Goal: Task Accomplishment & Management: Use online tool/utility

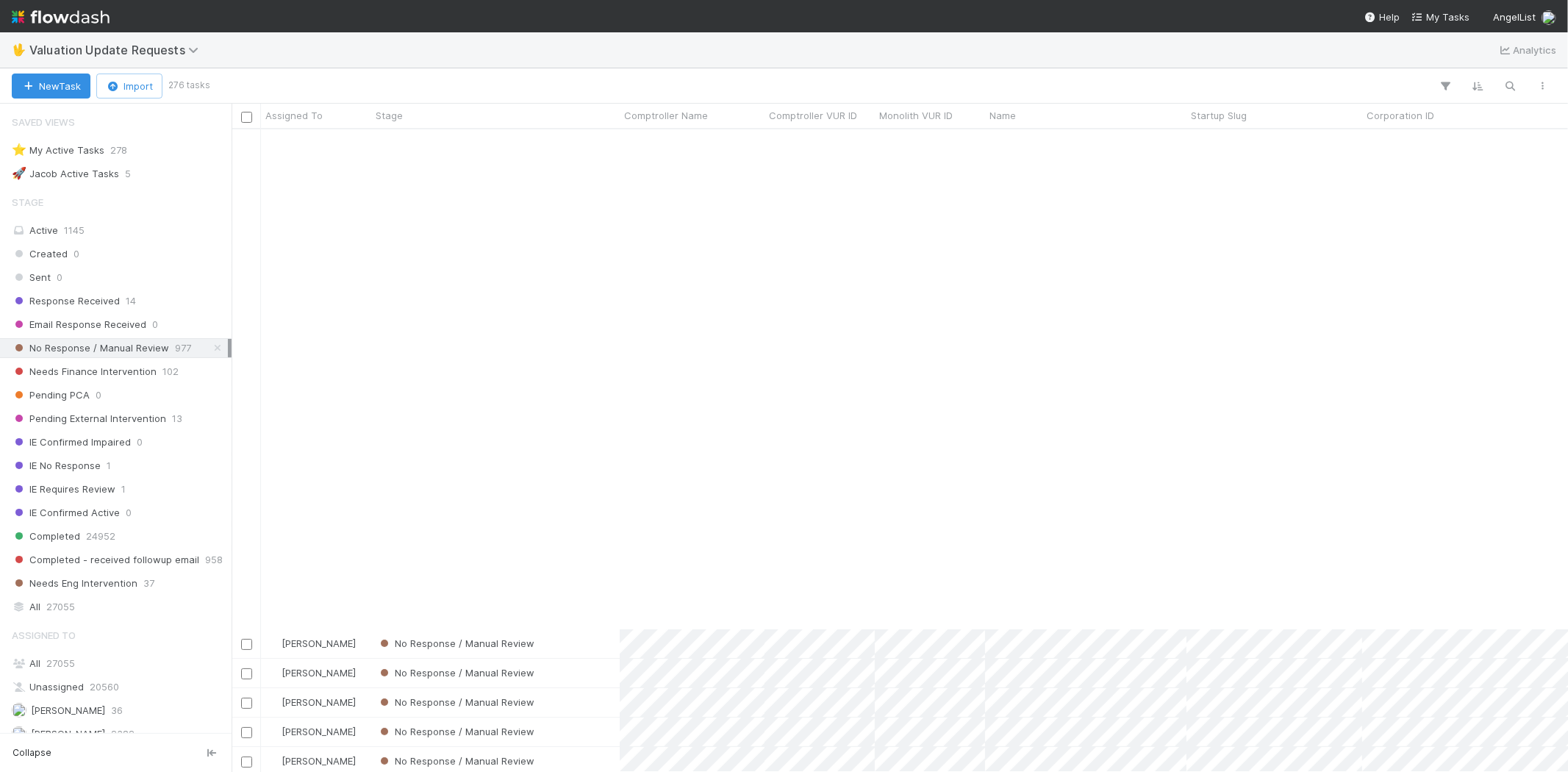
scroll to position [631, 1325]
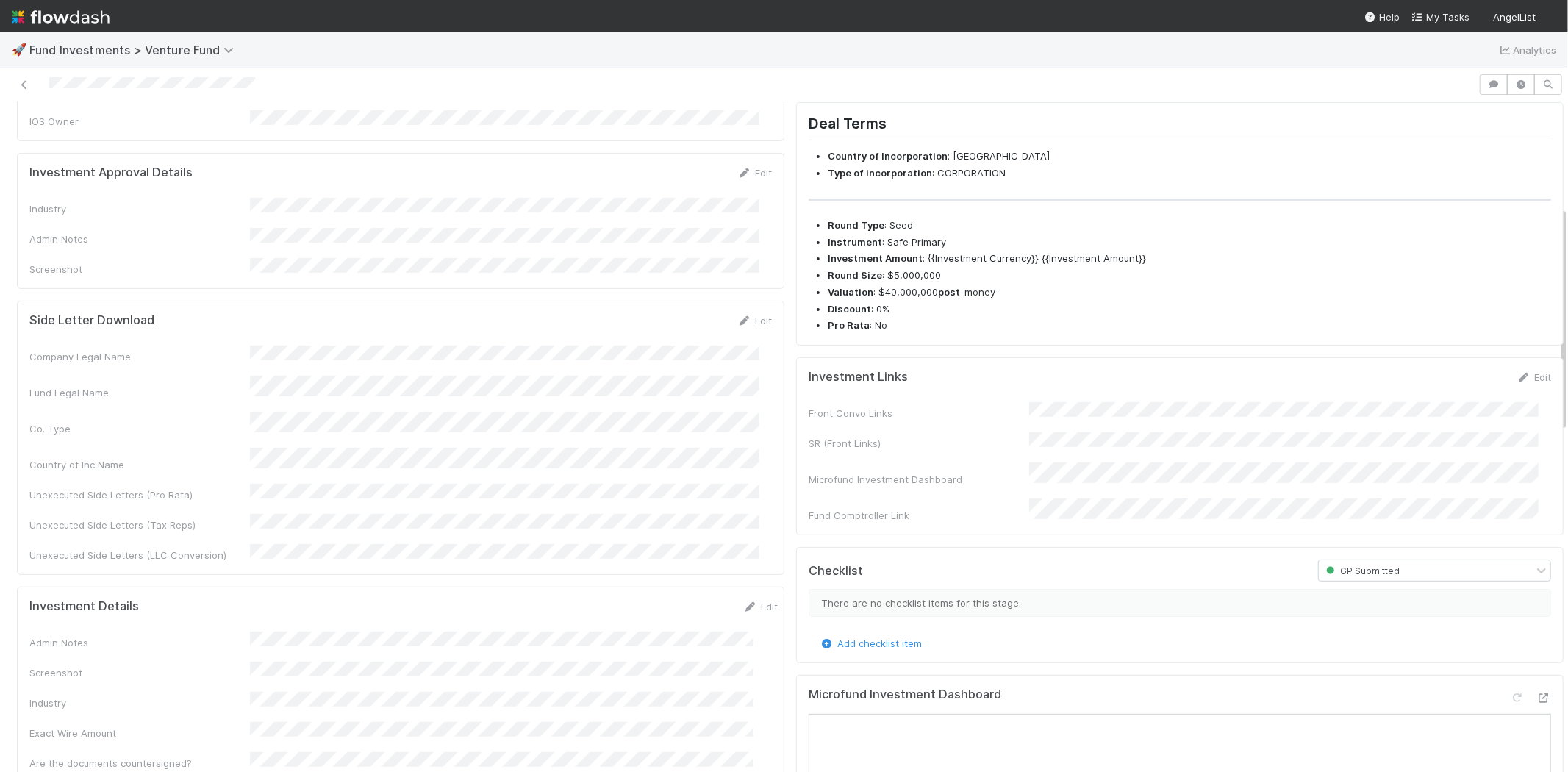
scroll to position [245, 0]
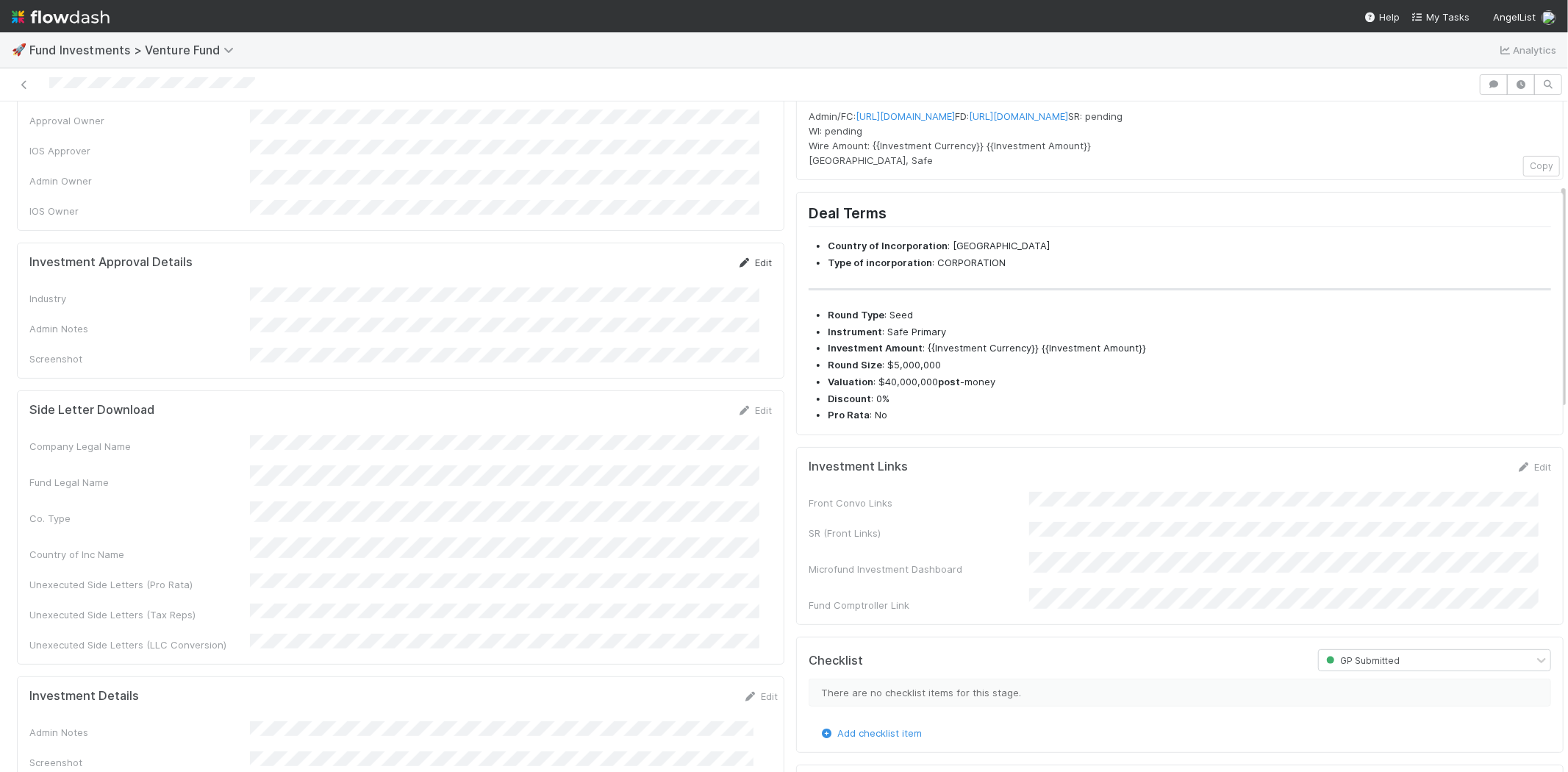
click at [743, 257] on link "Edit" at bounding box center [755, 263] width 35 height 12
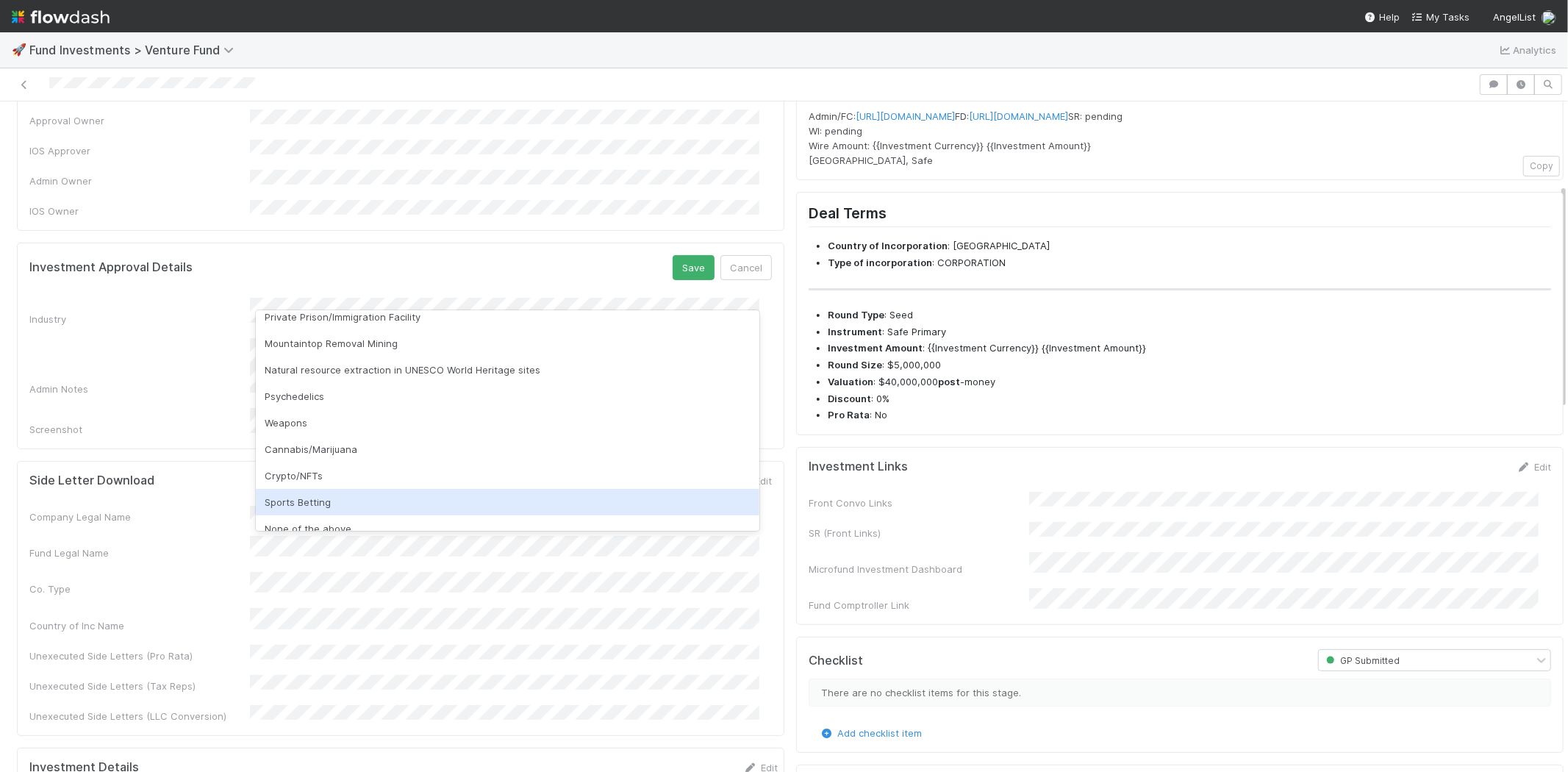
scroll to position [420, 0]
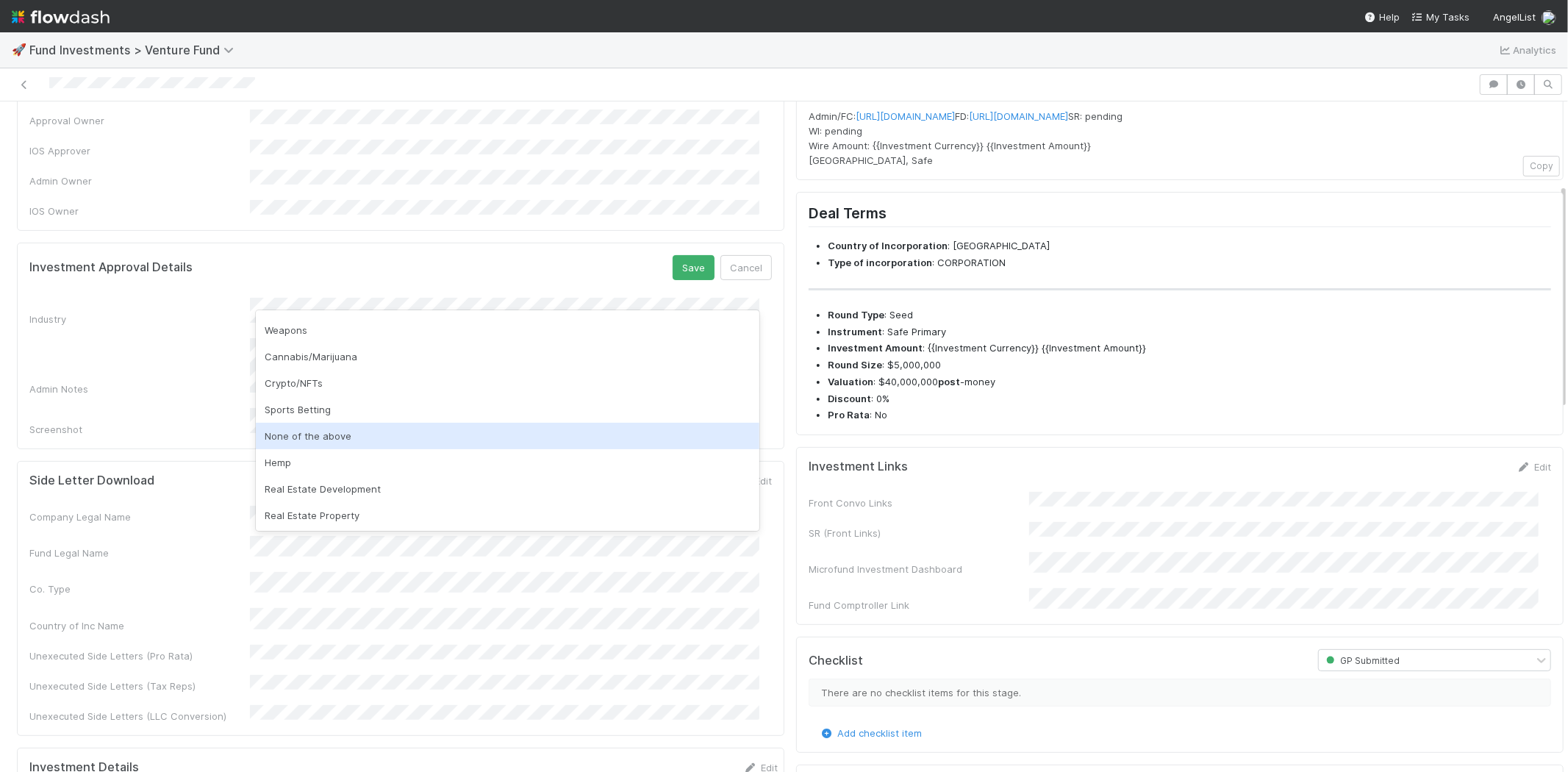
click at [335, 431] on div "None of the above" at bounding box center [508, 436] width 504 height 26
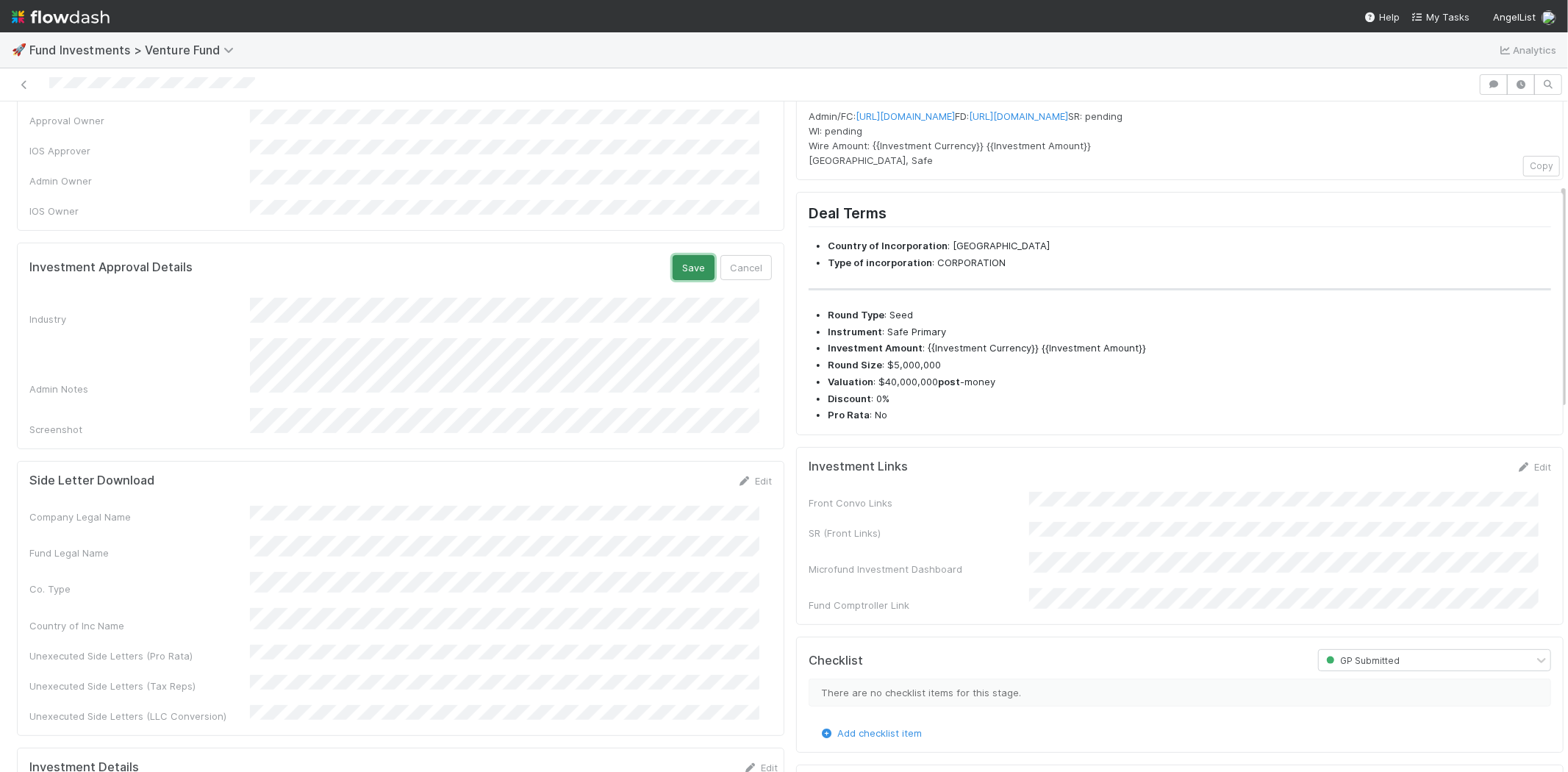
click at [681, 255] on button "Save" at bounding box center [693, 267] width 42 height 25
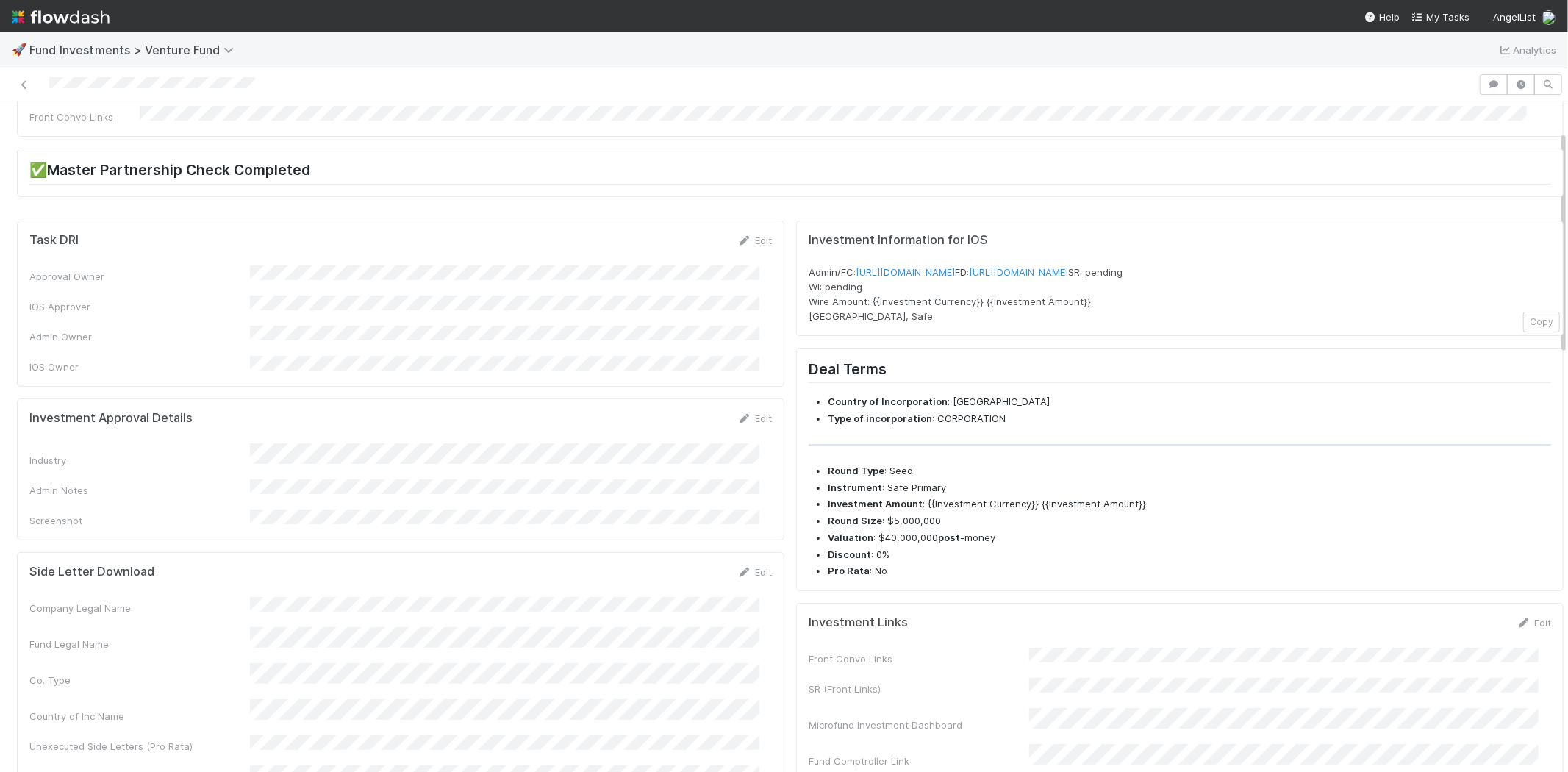
scroll to position [0, 0]
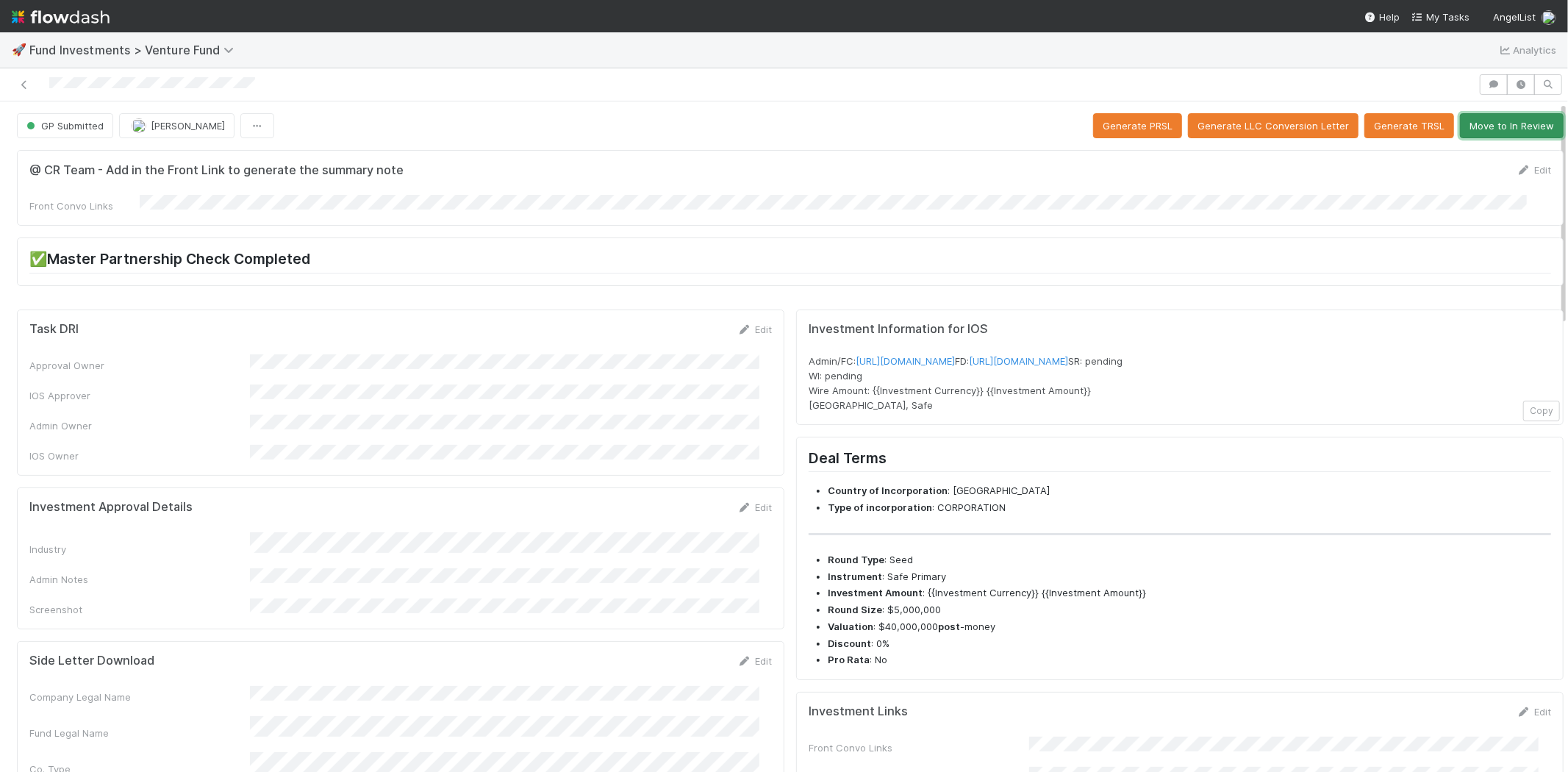
click at [1493, 120] on button "Move to In Review" at bounding box center [1512, 125] width 104 height 25
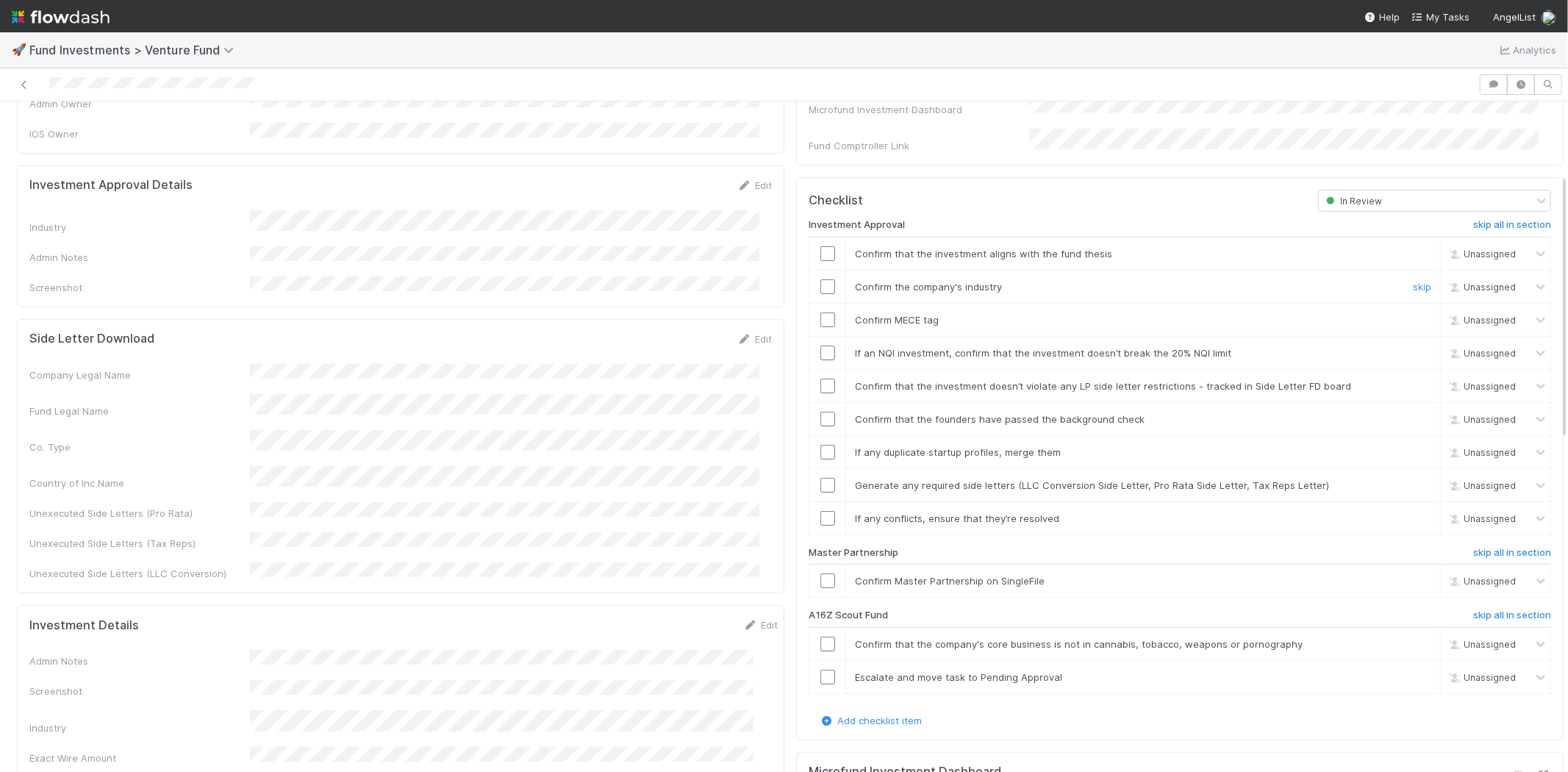
scroll to position [409, 0]
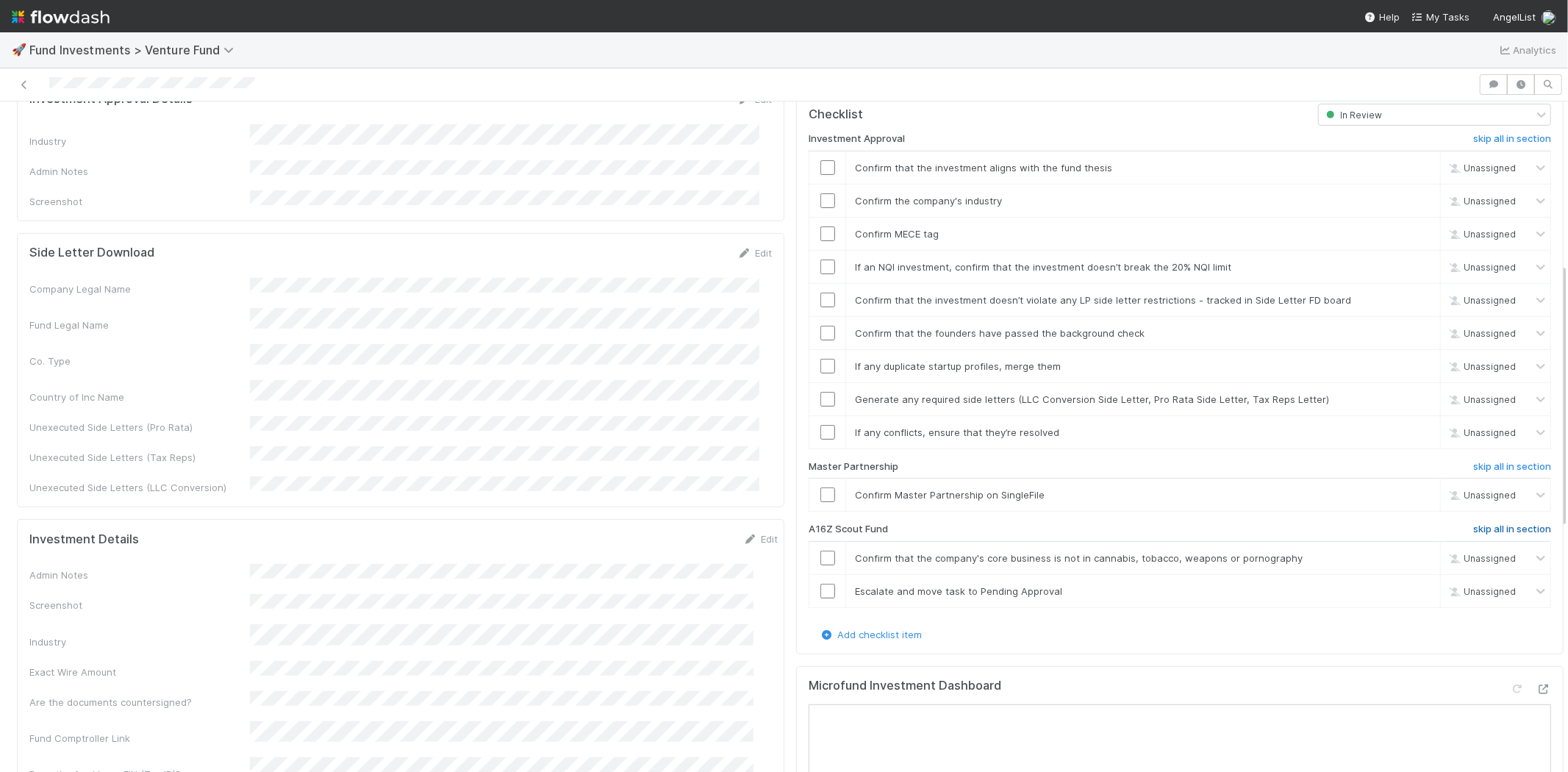
click at [1474, 523] on h6 "skip all in section" at bounding box center [1513, 529] width 78 height 12
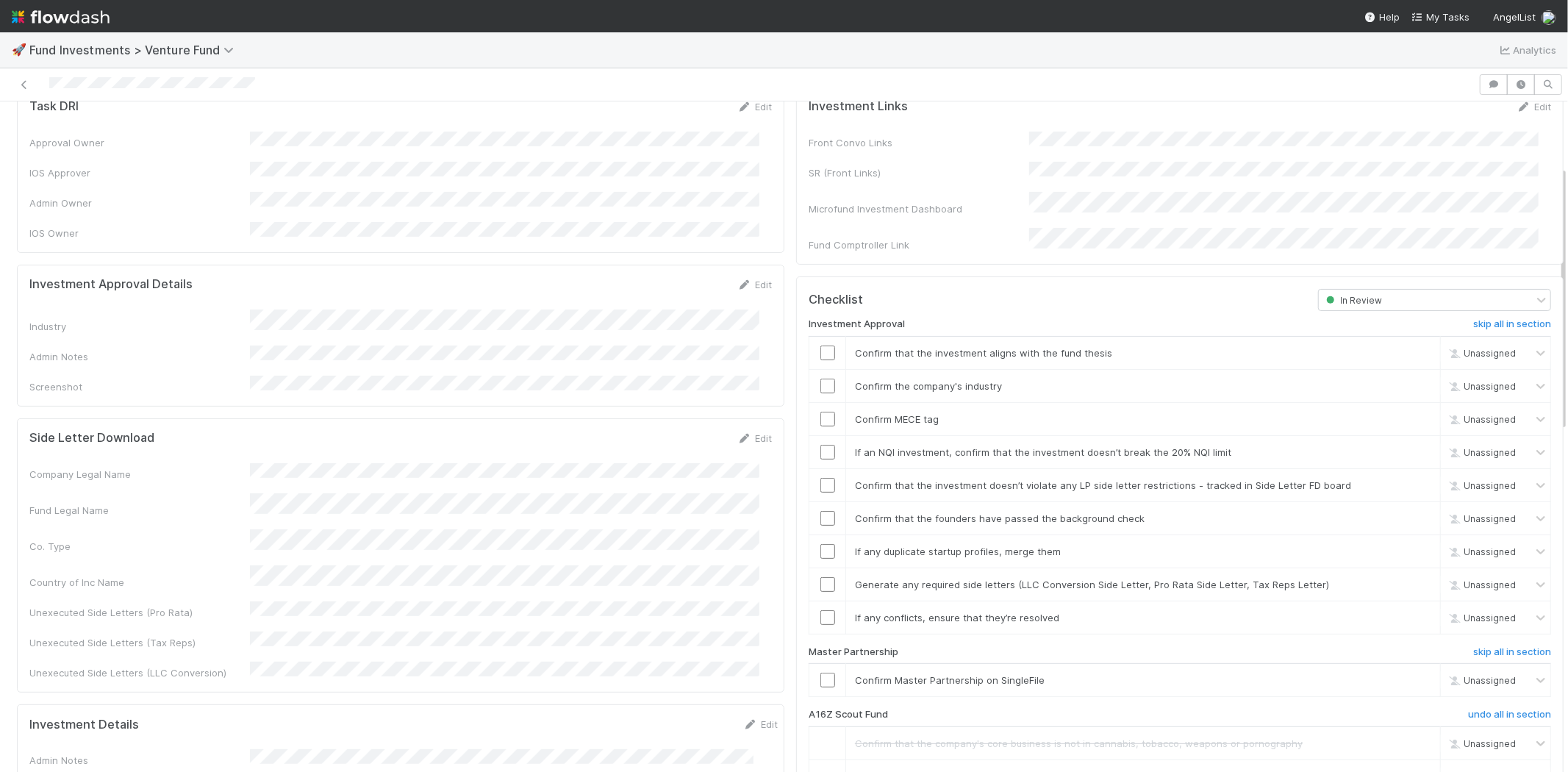
scroll to position [245, 0]
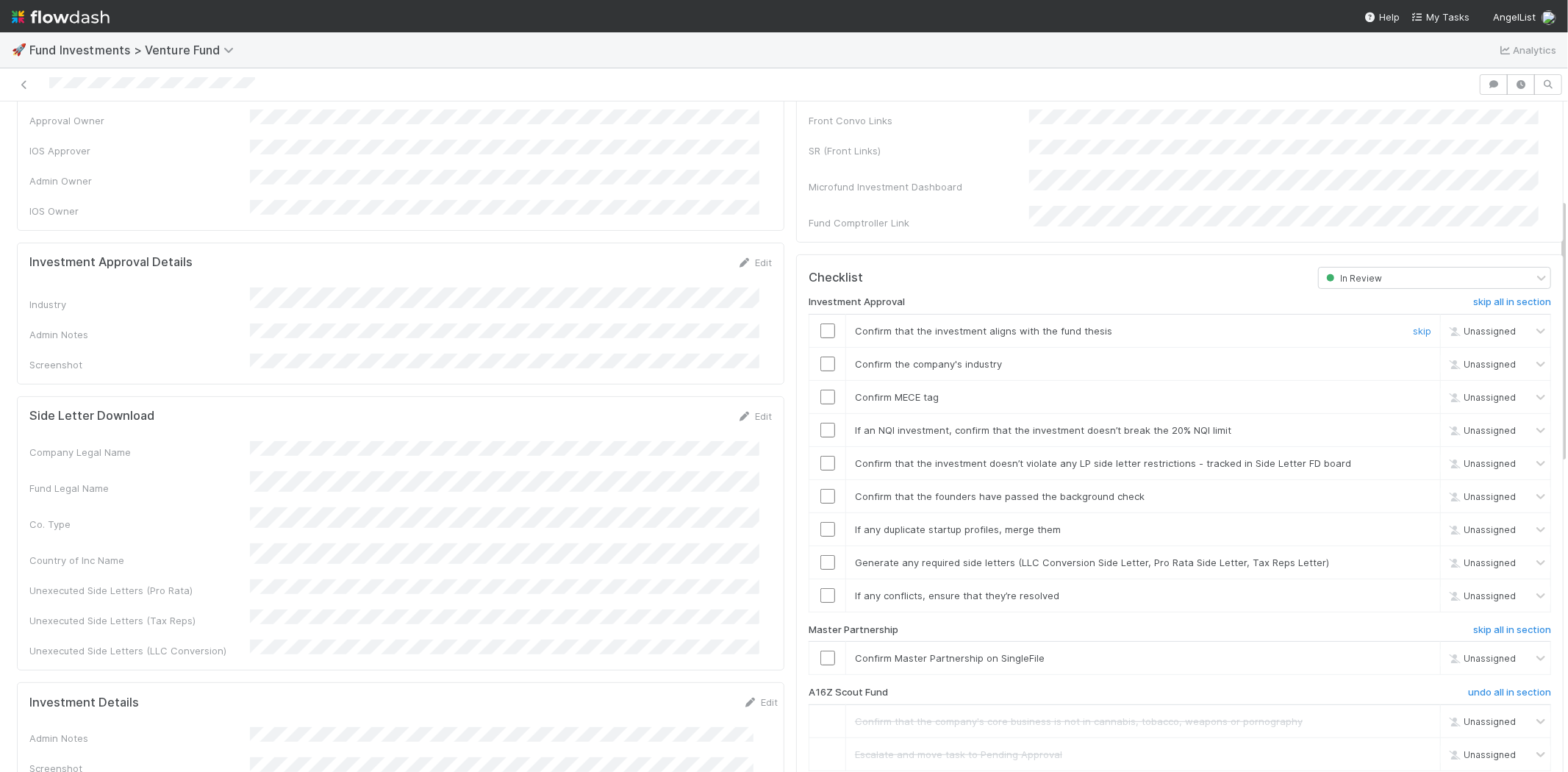
click at [821, 323] on input "checkbox" at bounding box center [828, 330] width 14 height 14
click at [821, 357] on input "checkbox" at bounding box center [828, 363] width 14 height 14
click at [821, 390] on input "checkbox" at bounding box center [828, 397] width 14 height 14
click at [818, 414] on td at bounding box center [828, 430] width 37 height 33
click at [821, 423] on input "checkbox" at bounding box center [828, 430] width 14 height 14
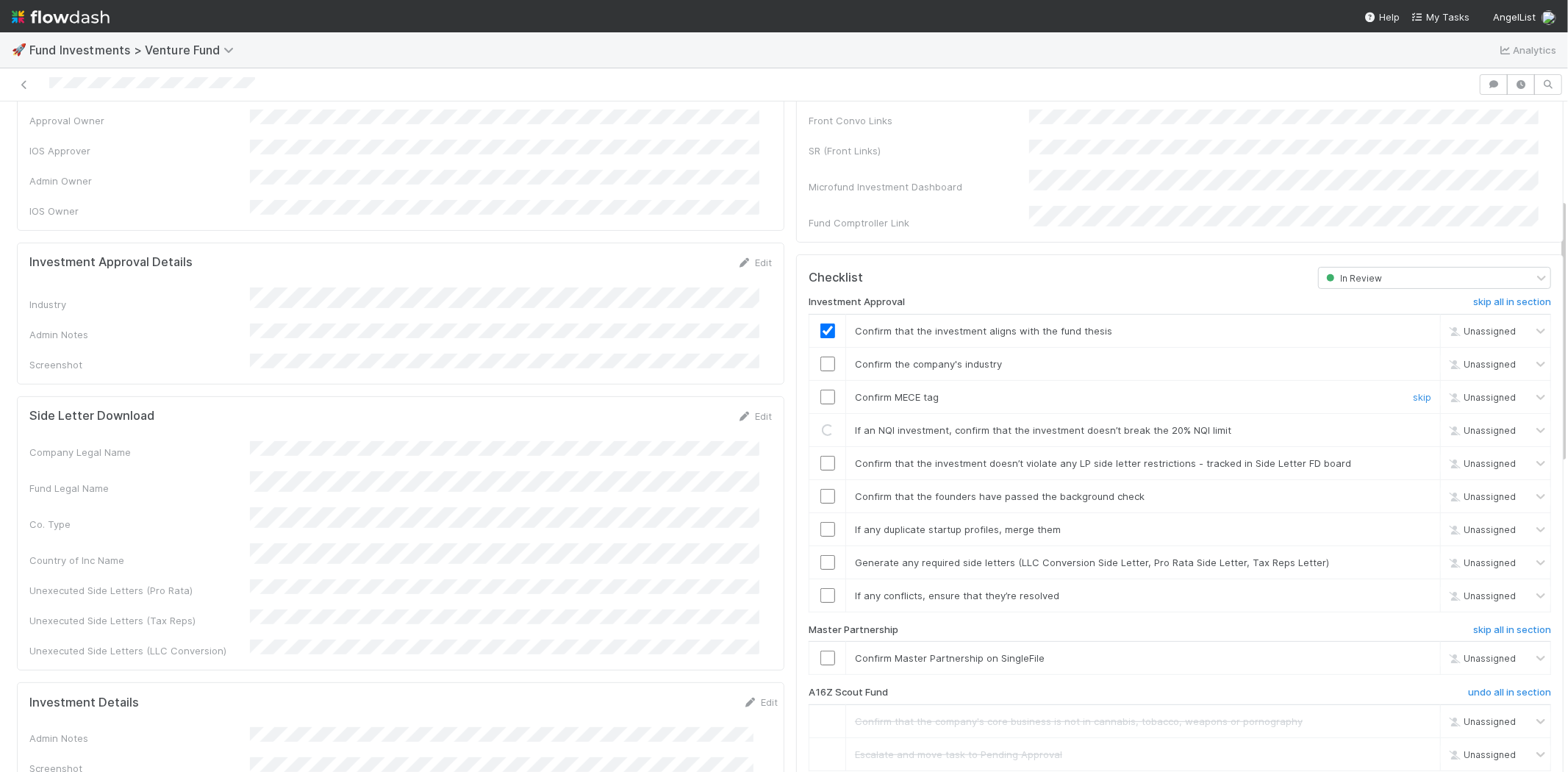
checkbox input "true"
click at [821, 357] on input "checkbox" at bounding box center [828, 363] width 14 height 14
click at [821, 390] on input "checkbox" at bounding box center [828, 397] width 14 height 14
click at [821, 456] on input "checkbox" at bounding box center [828, 463] width 14 height 14
drag, startPoint x: 820, startPoint y: 480, endPoint x: 819, endPoint y: 503, distance: 23.0
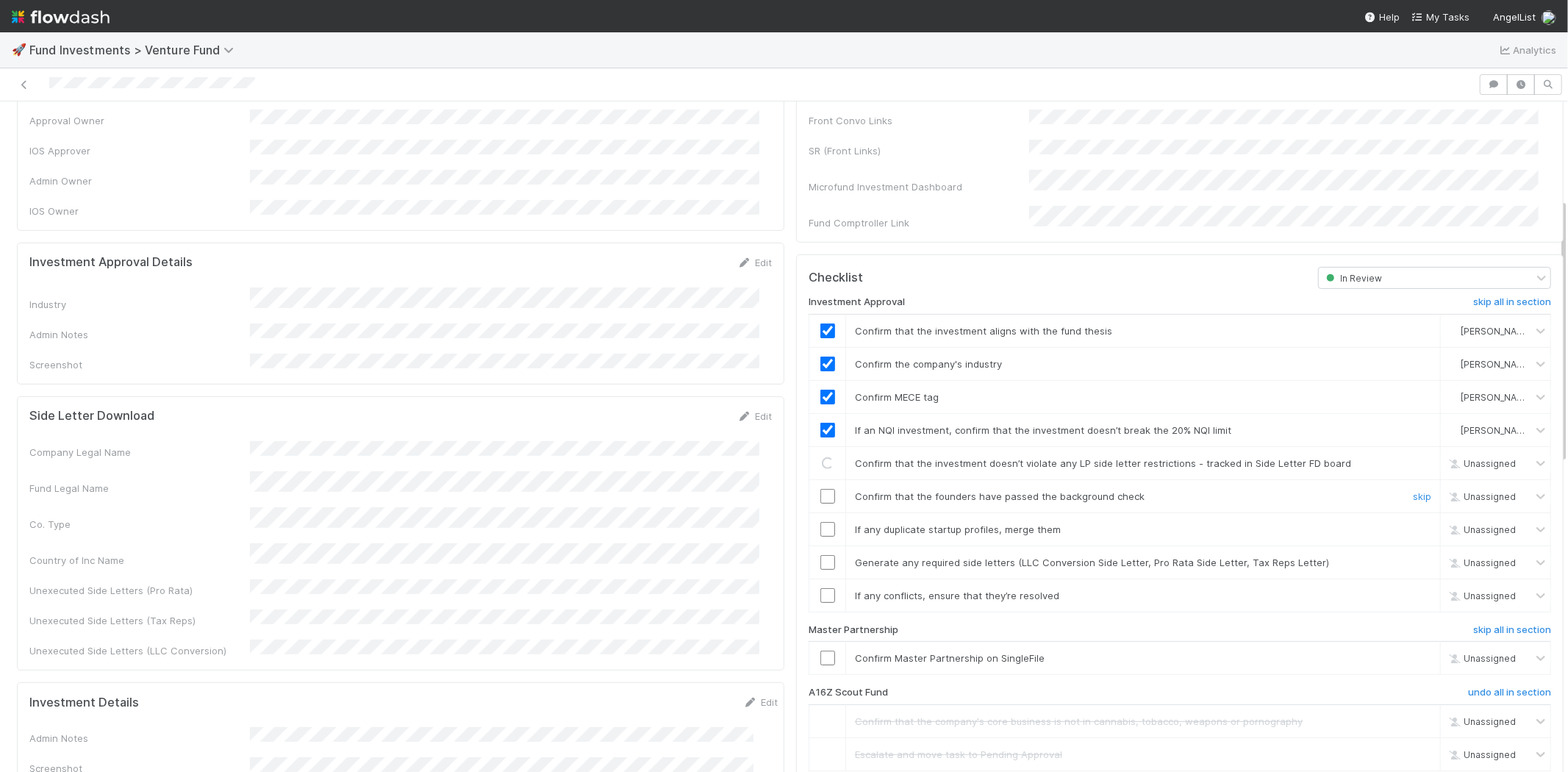
click at [821, 489] on input "checkbox" at bounding box center [828, 496] width 14 height 14
click at [821, 523] on input "checkbox" at bounding box center [828, 529] width 14 height 14
click at [821, 556] on input "checkbox" at bounding box center [828, 563] width 14 height 14
click at [814, 586] on td at bounding box center [828, 595] width 37 height 33
click at [821, 588] on input "checkbox" at bounding box center [828, 595] width 14 height 14
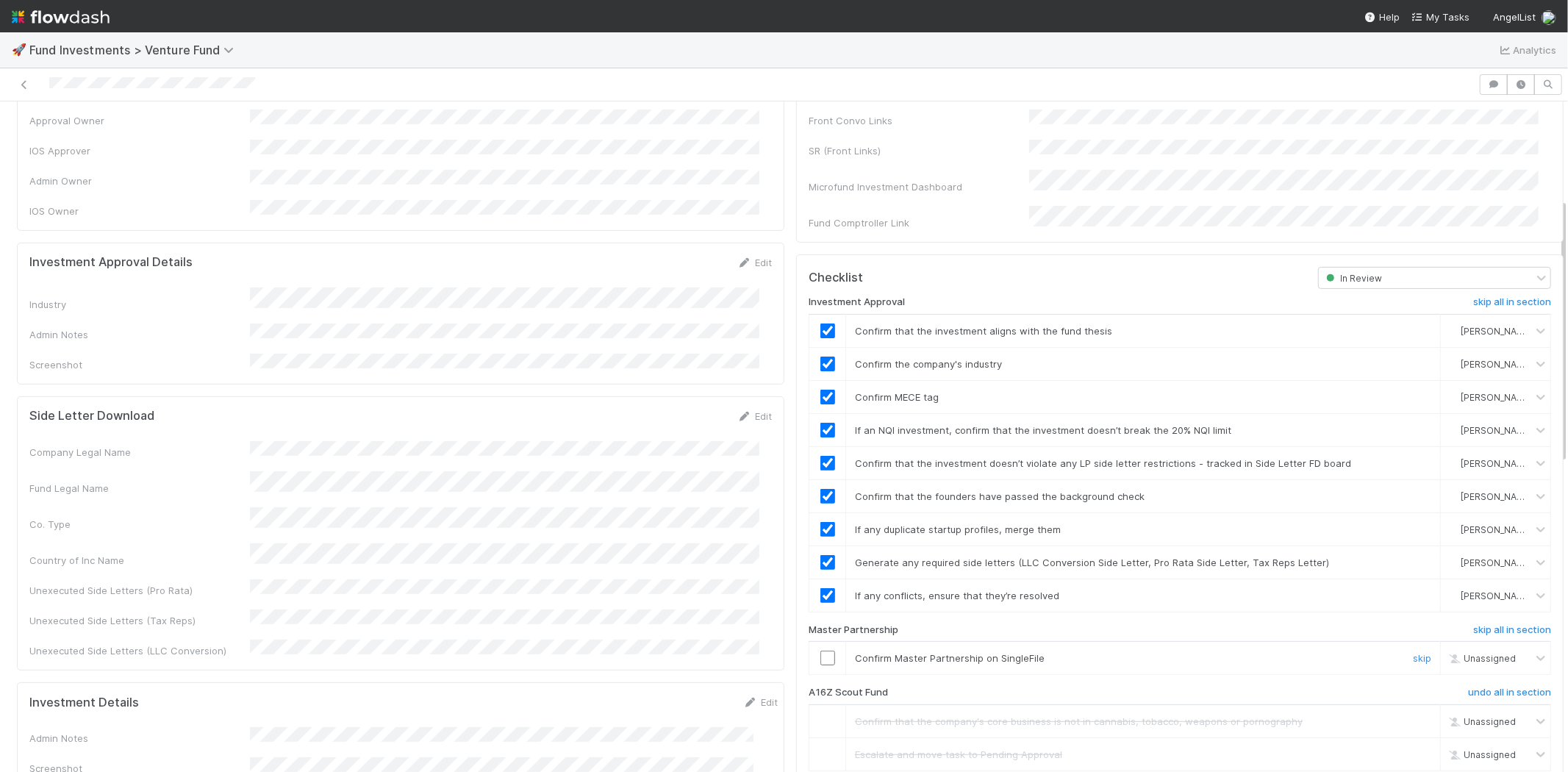
click at [821, 651] on input "checkbox" at bounding box center [828, 658] width 14 height 14
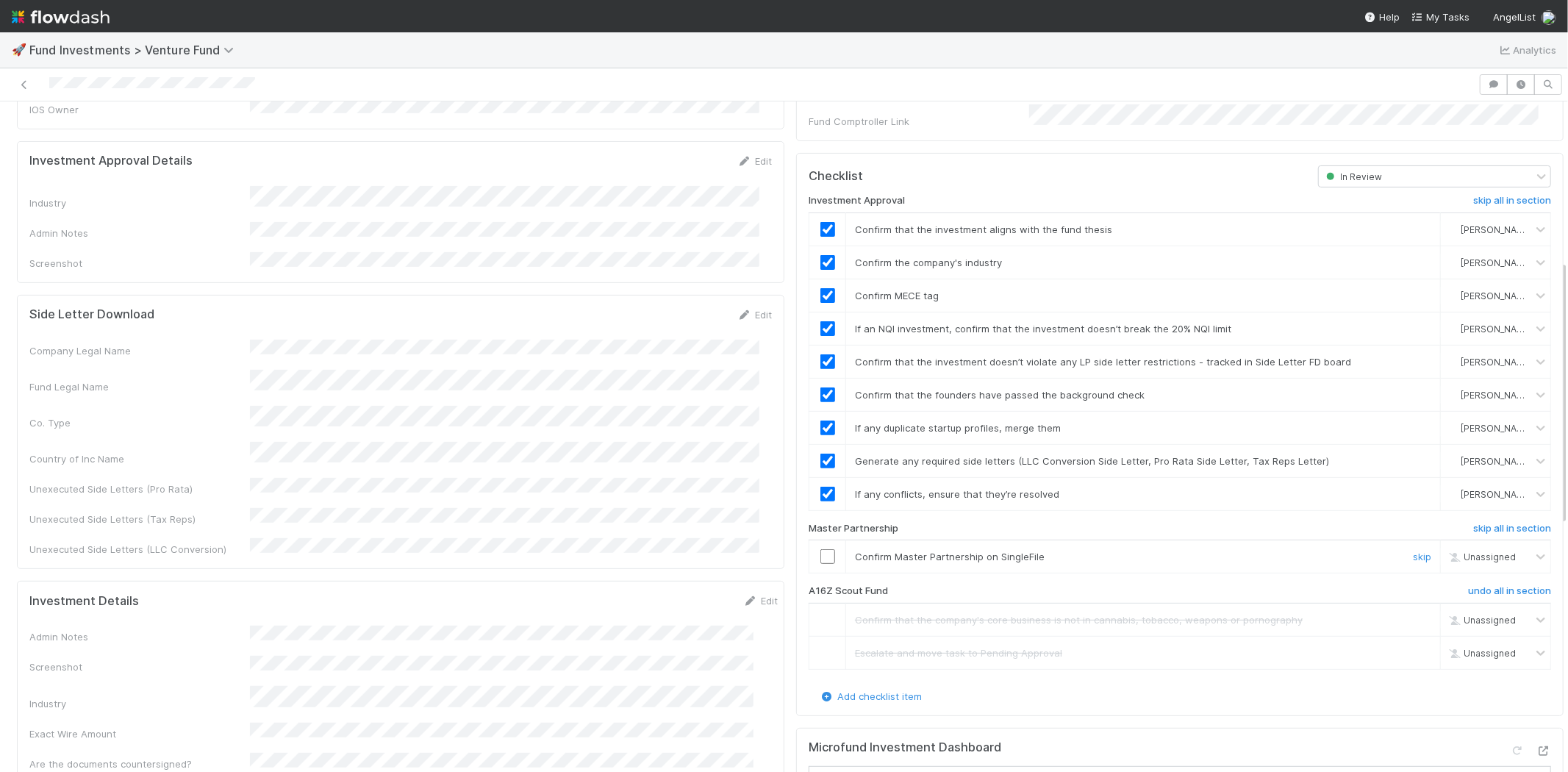
scroll to position [409, 0]
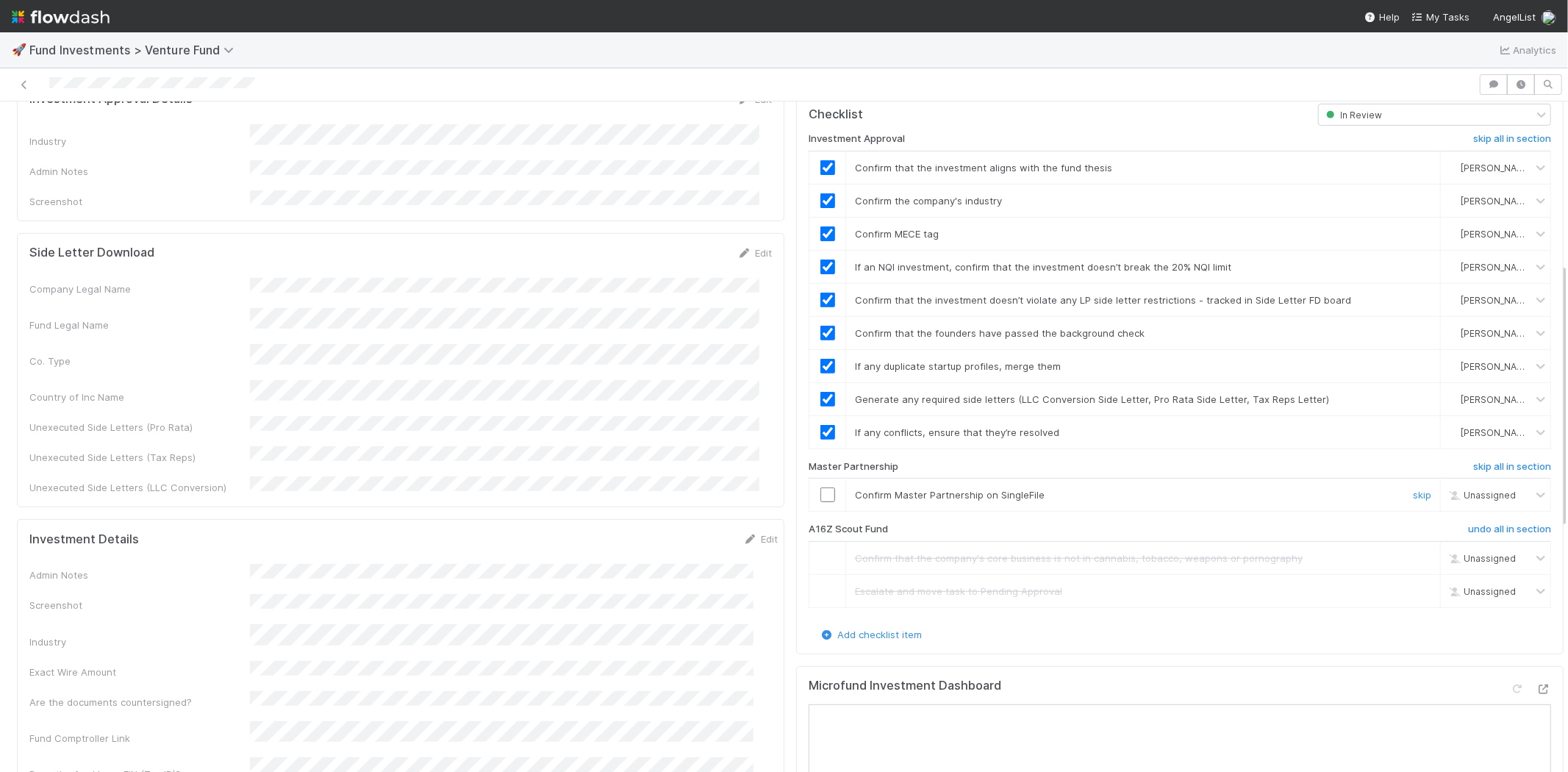
click at [821, 488] on input "checkbox" at bounding box center [828, 495] width 14 height 14
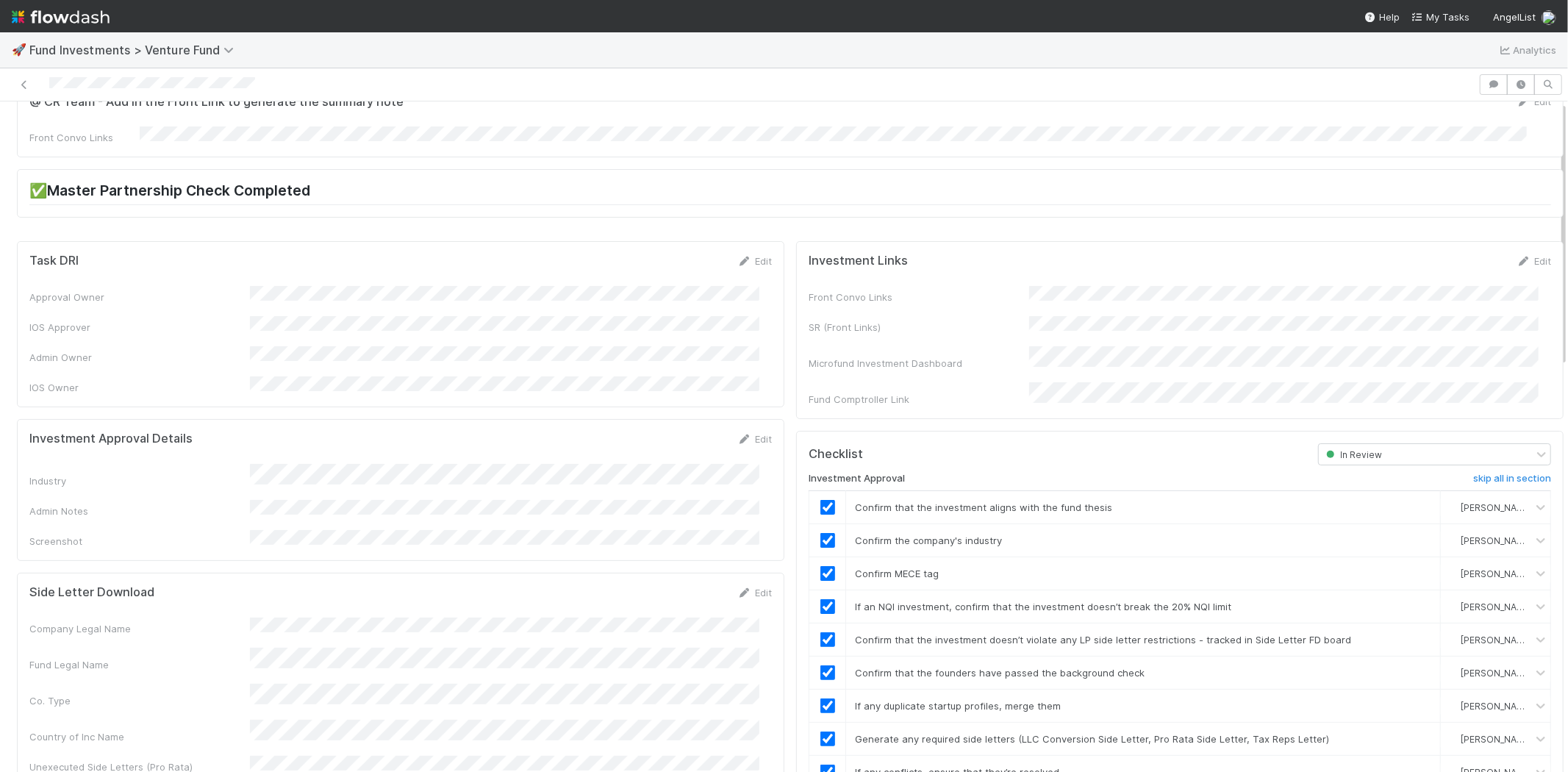
scroll to position [0, 0]
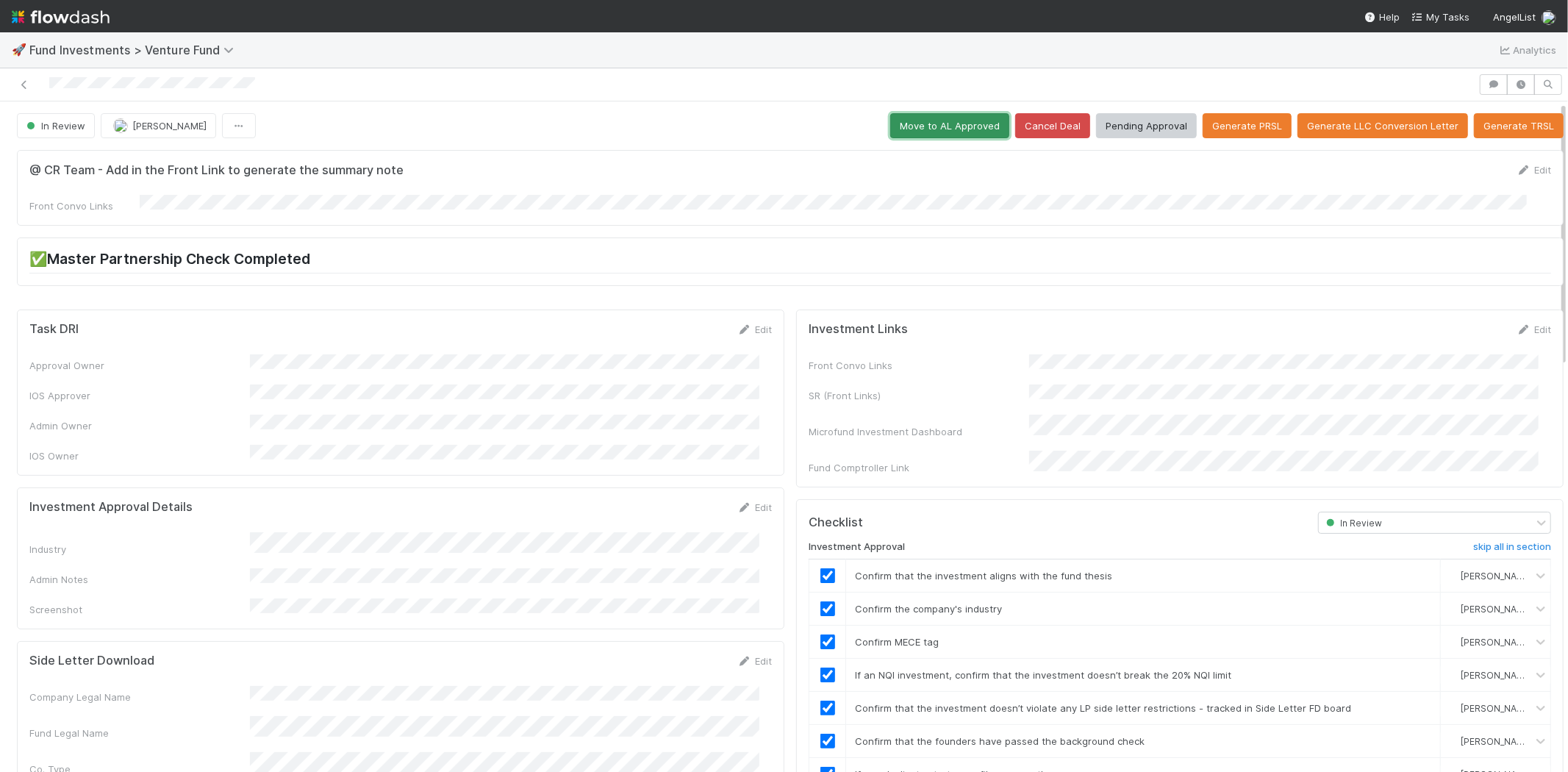
click at [932, 129] on button "Move to AL Approved" at bounding box center [950, 125] width 119 height 25
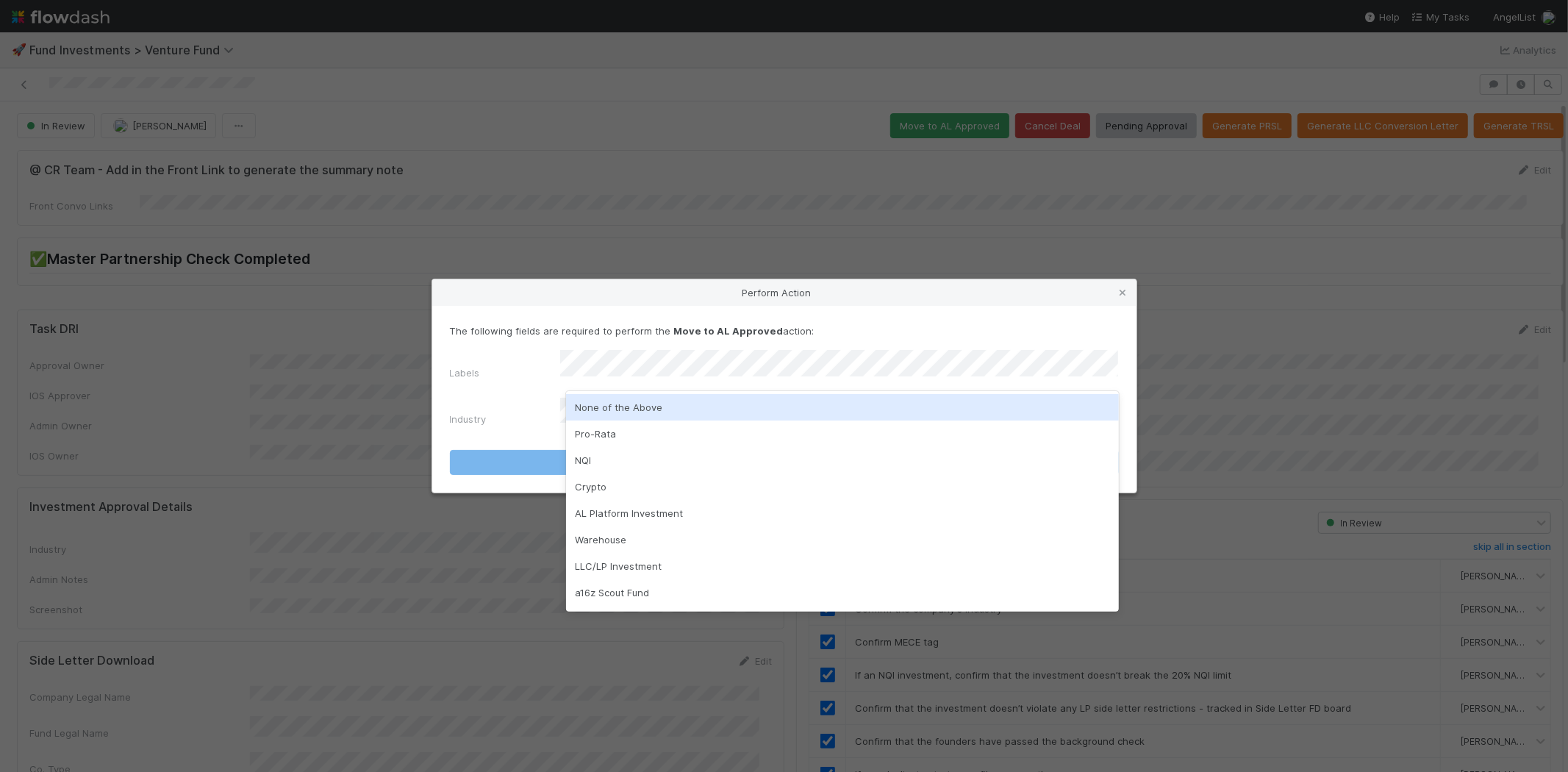
click at [598, 414] on div "None of the Above" at bounding box center [842, 407] width 553 height 26
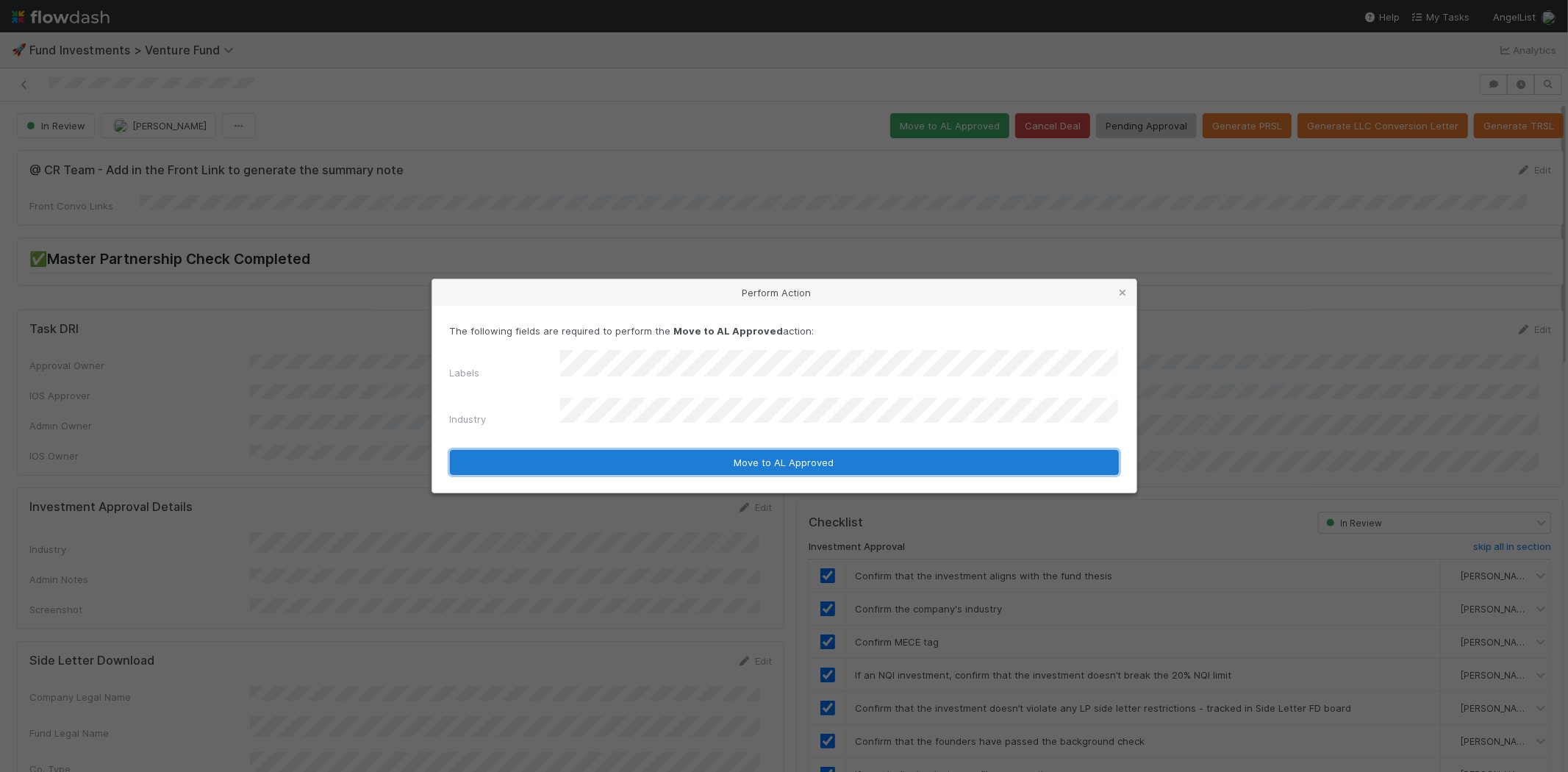
click at [585, 450] on button "Move to AL Approved" at bounding box center [784, 462] width 669 height 25
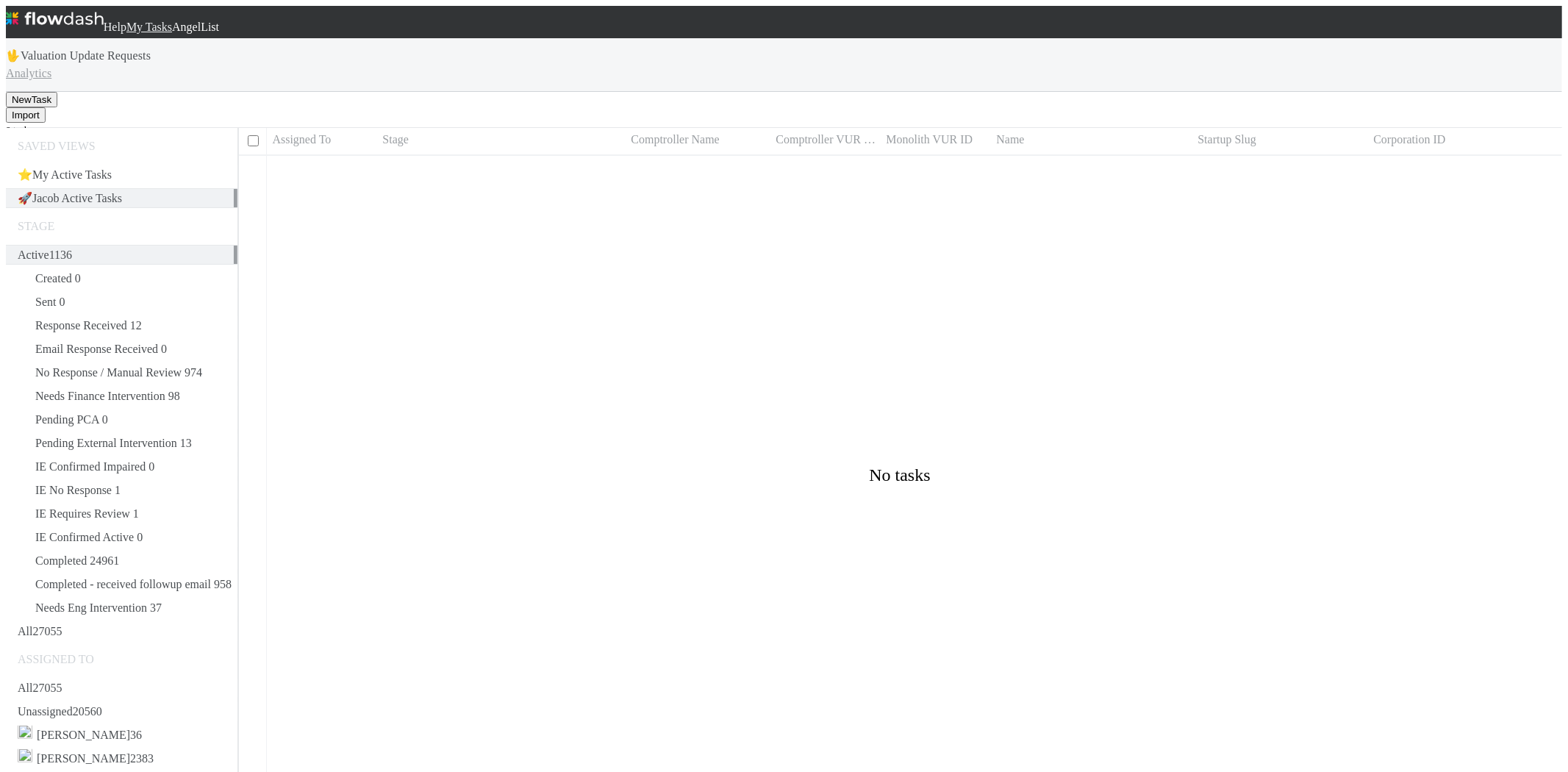
scroll to position [619, 1312]
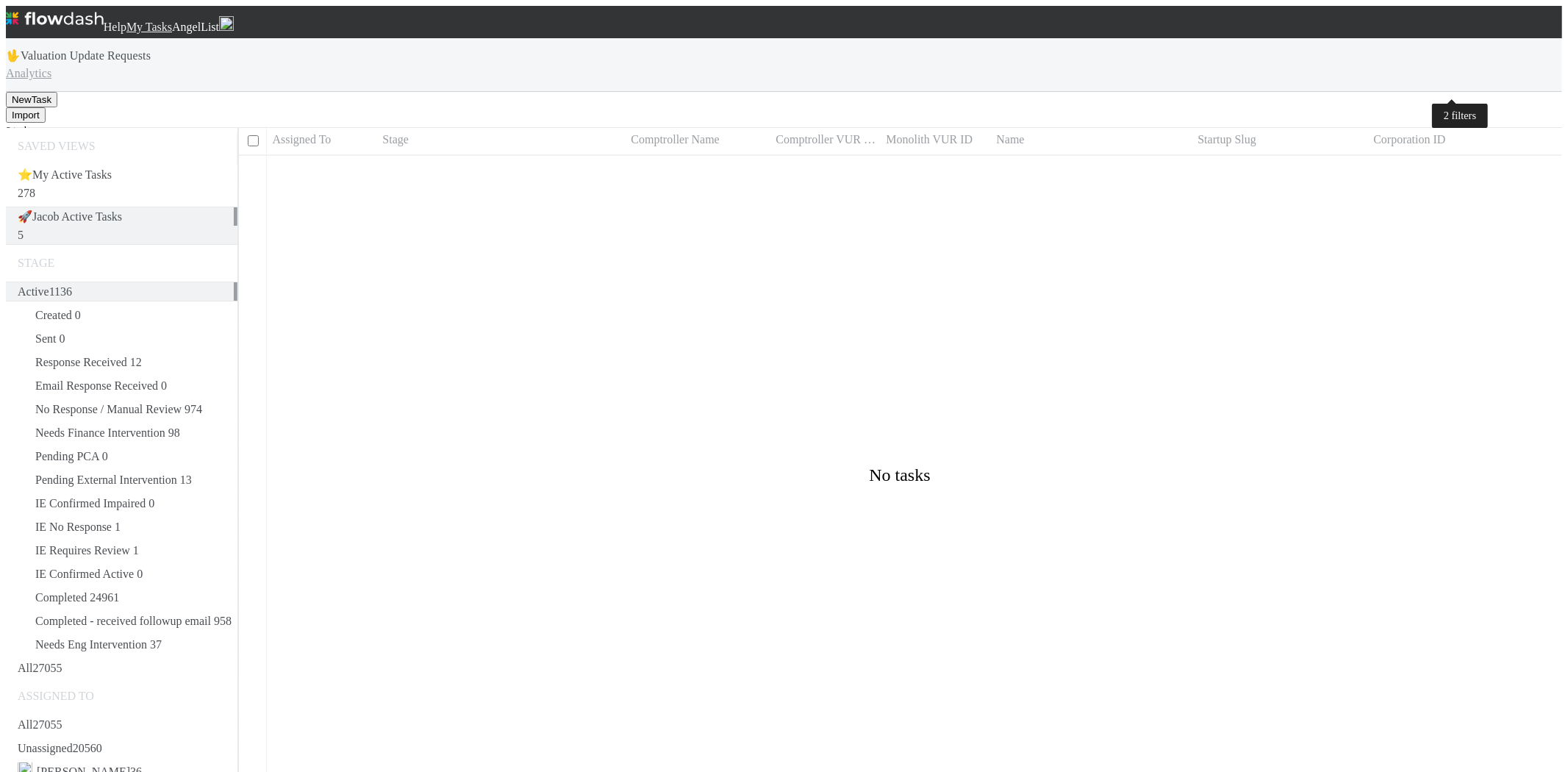
click at [1503, 146] on icon "button" at bounding box center [1503, 146] width 0 height 0
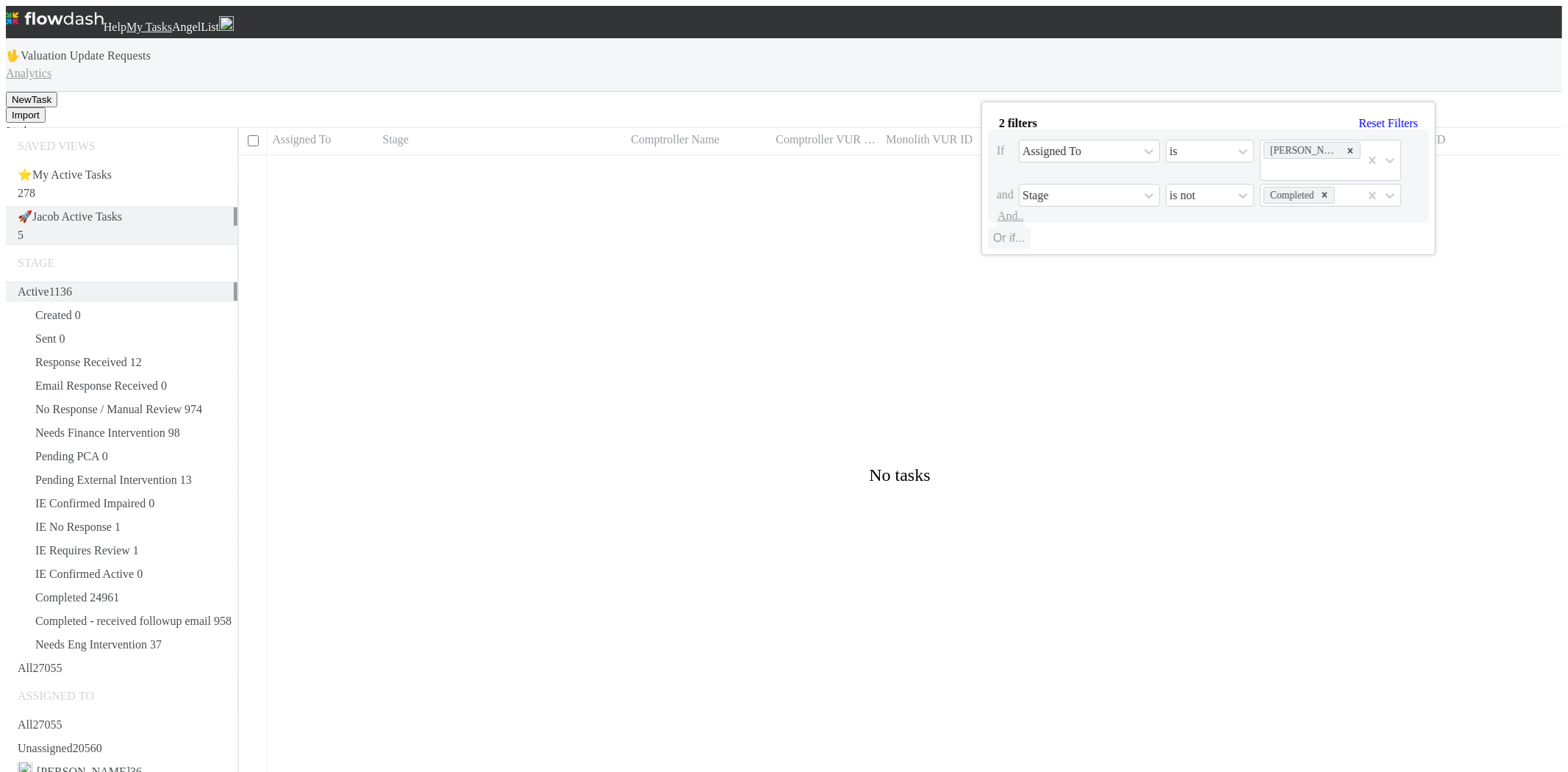
click at [1360, 126] on link "Reset Filters" at bounding box center [1388, 123] width 59 height 13
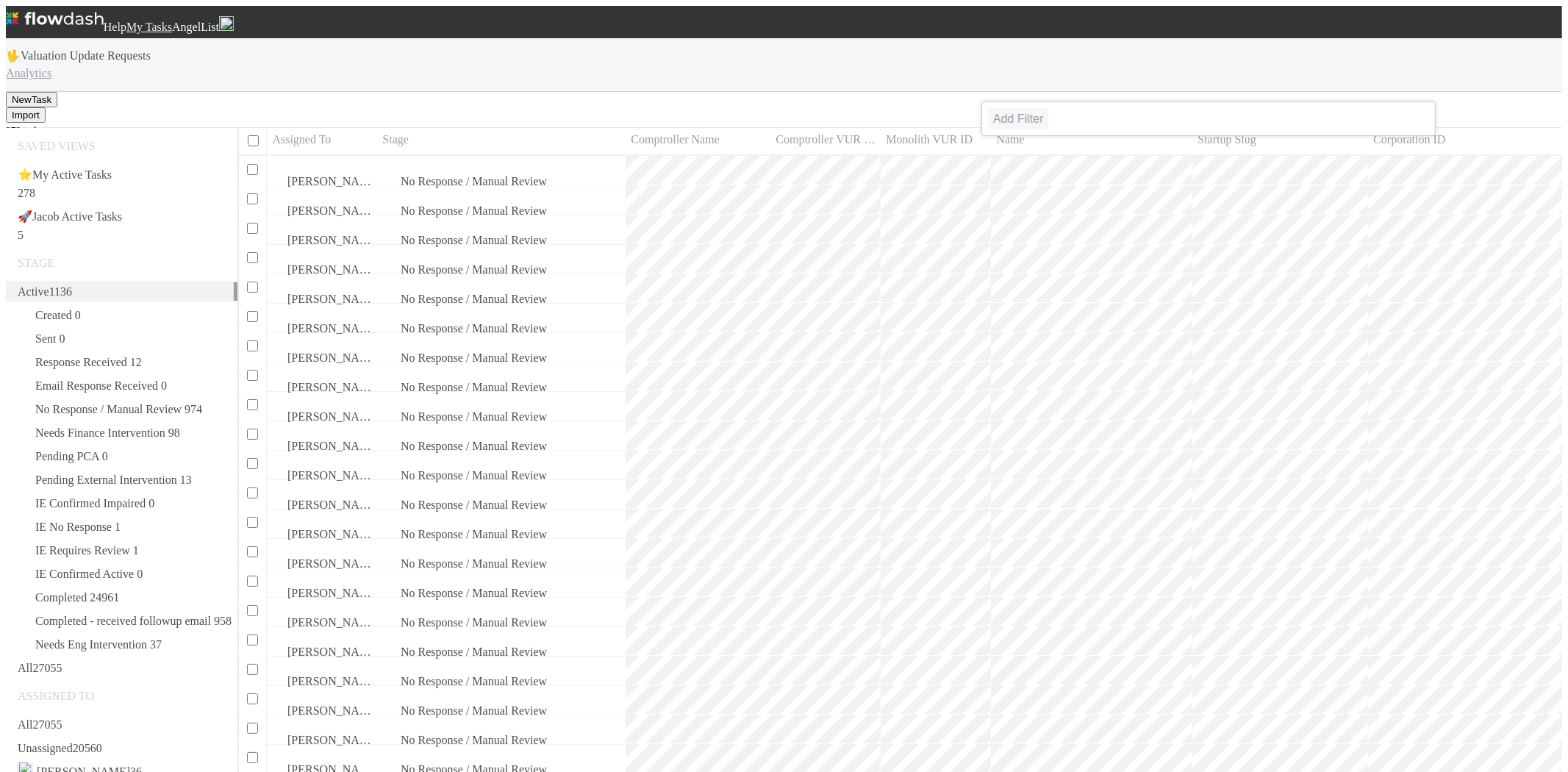
scroll to position [631, 1325]
click at [685, 71] on div "Add Filter" at bounding box center [784, 386] width 1568 height 772
click at [619, 71] on div "Add Filter" at bounding box center [784, 386] width 1568 height 772
click at [104, 356] on span "Response Received" at bounding box center [72, 362] width 110 height 13
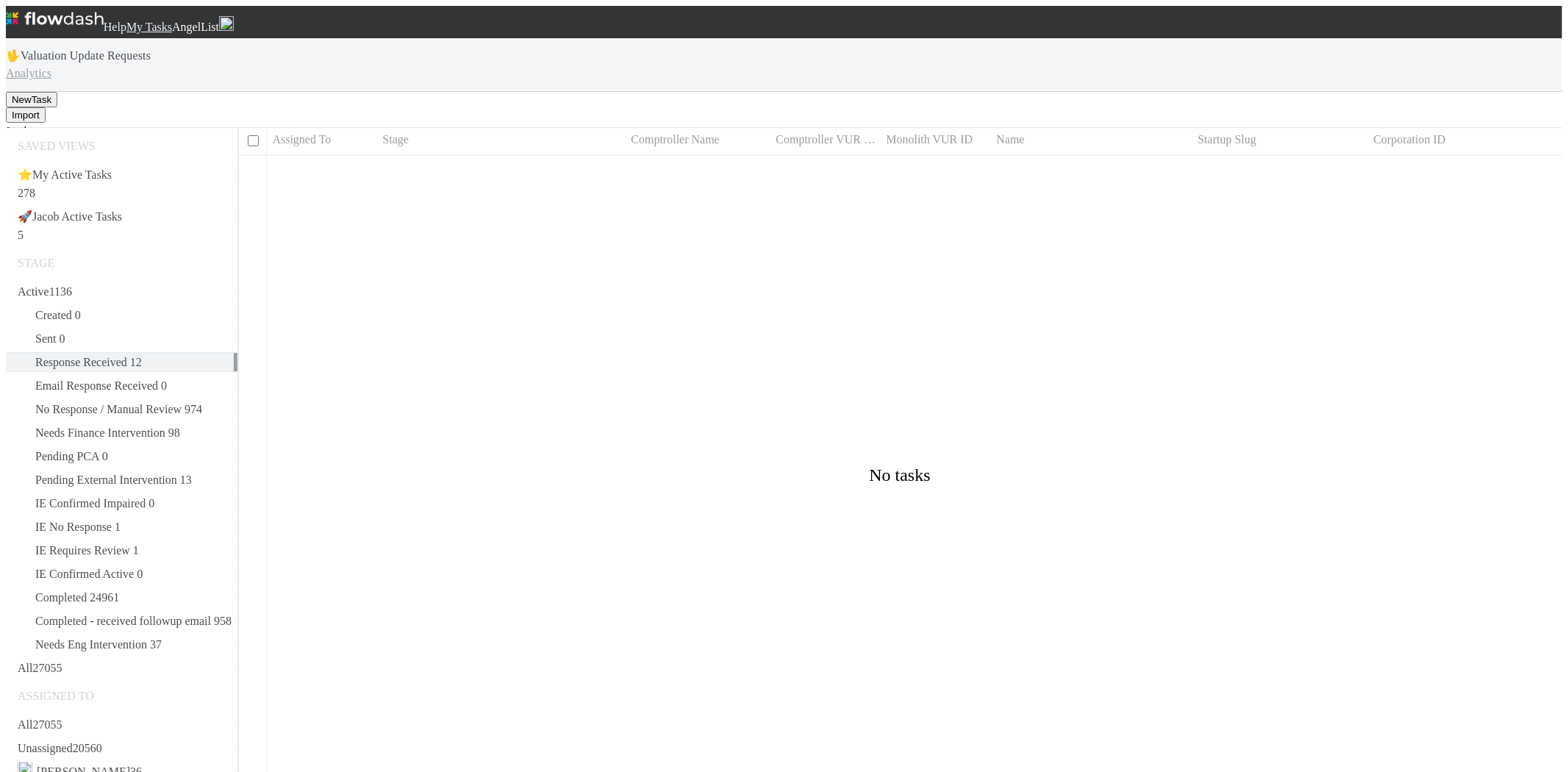
scroll to position [619, 1312]
click at [116, 403] on span "No Response / Manual Review" at bounding box center [100, 409] width 164 height 13
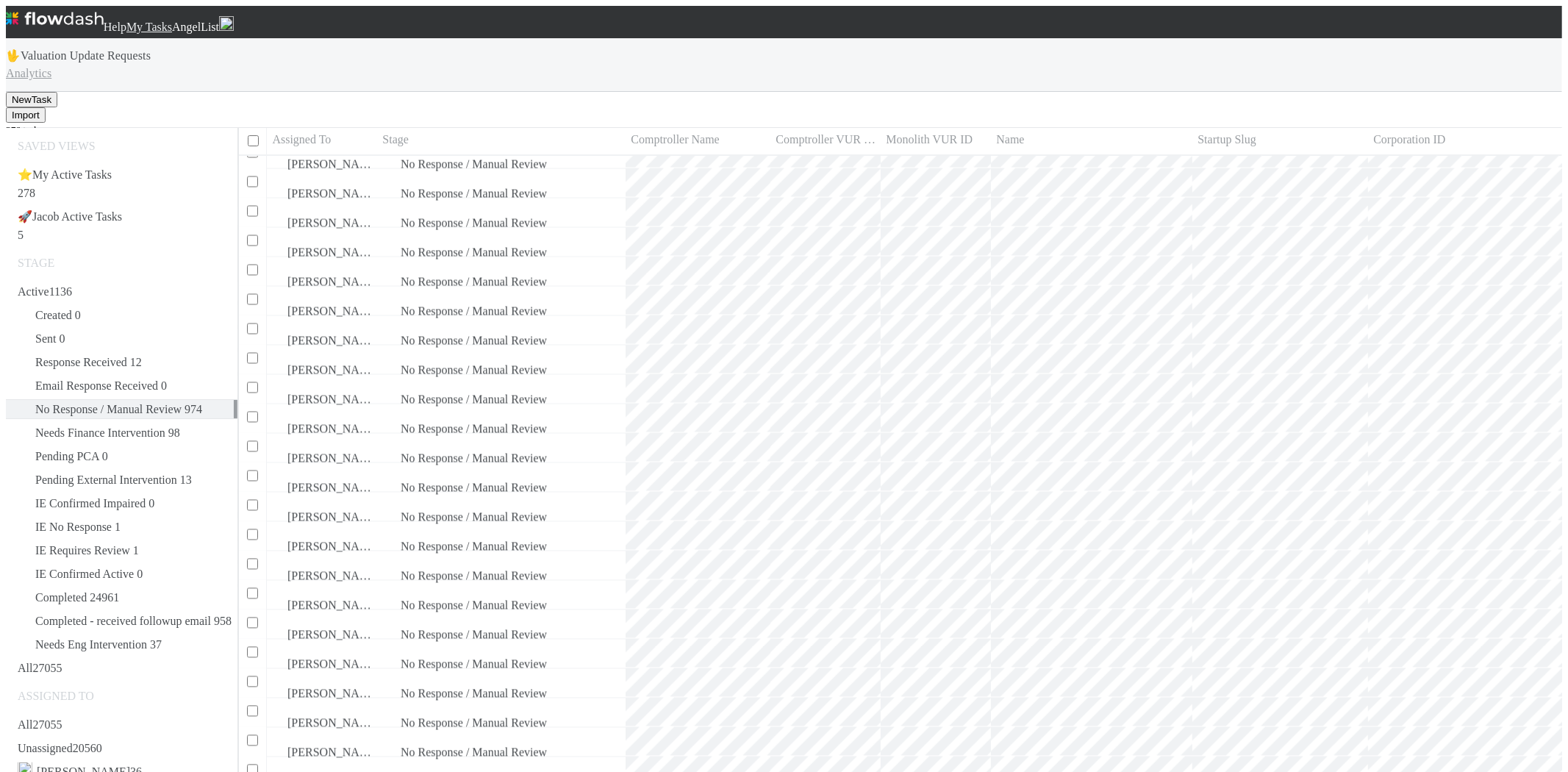
scroll to position [92, 0]
click at [130, 356] on span "12" at bounding box center [136, 362] width 12 height 13
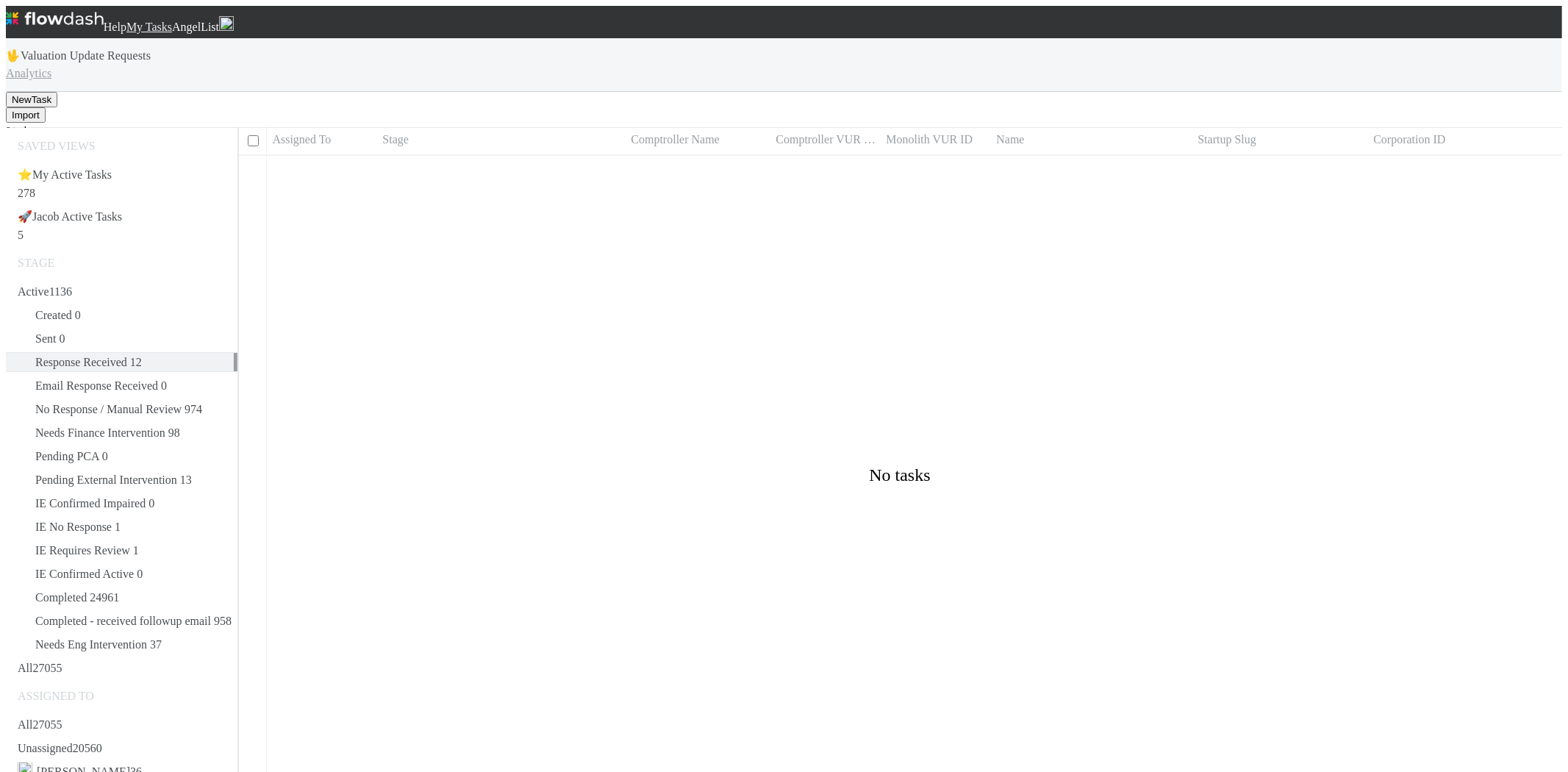
scroll to position [619, 1312]
click at [62, 716] on div "All 27055" at bounding box center [40, 725] width 44 height 19
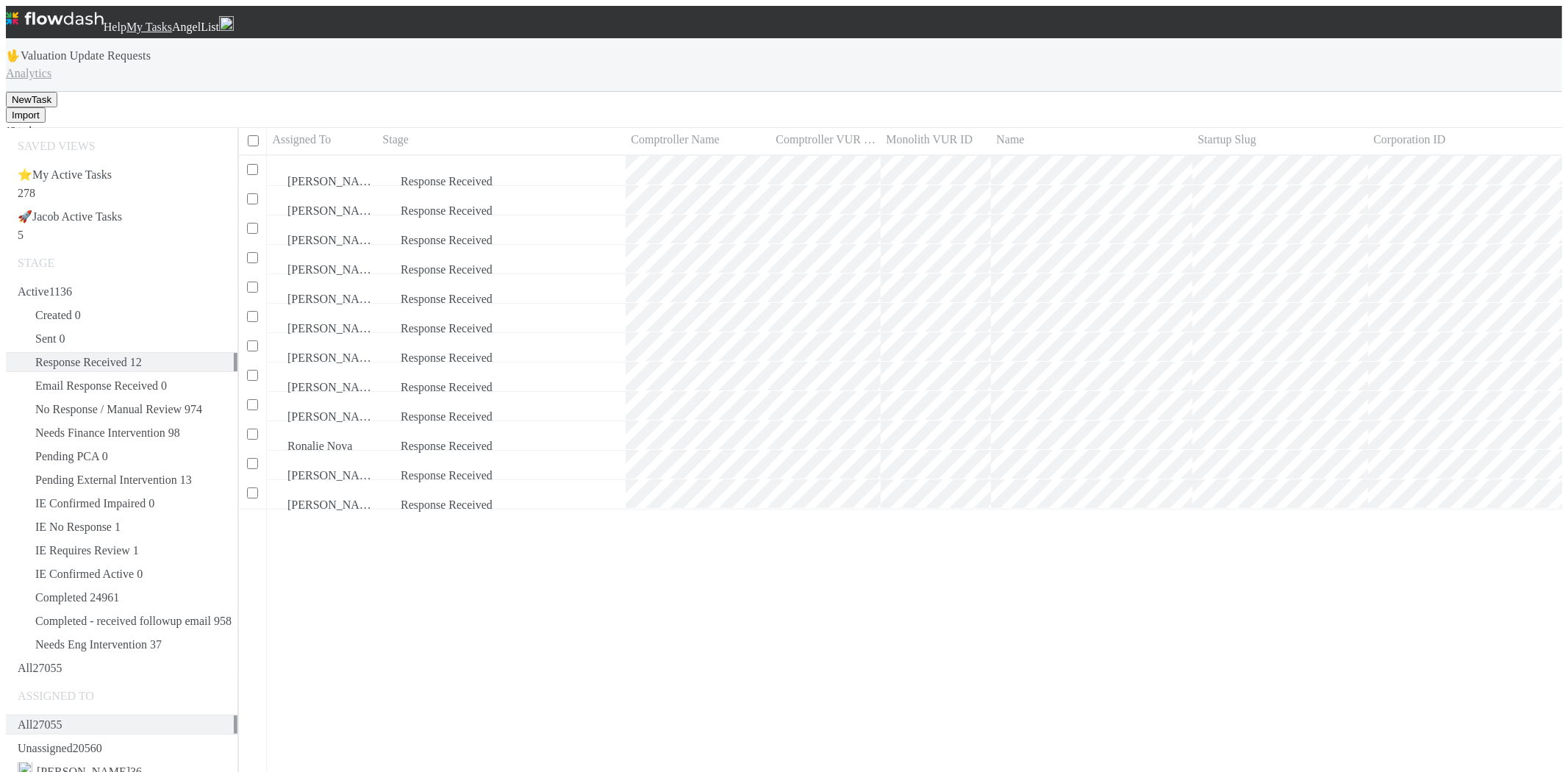
scroll to position [631, 1325]
click at [117, 403] on span "No Response / Manual Review" at bounding box center [100, 409] width 164 height 13
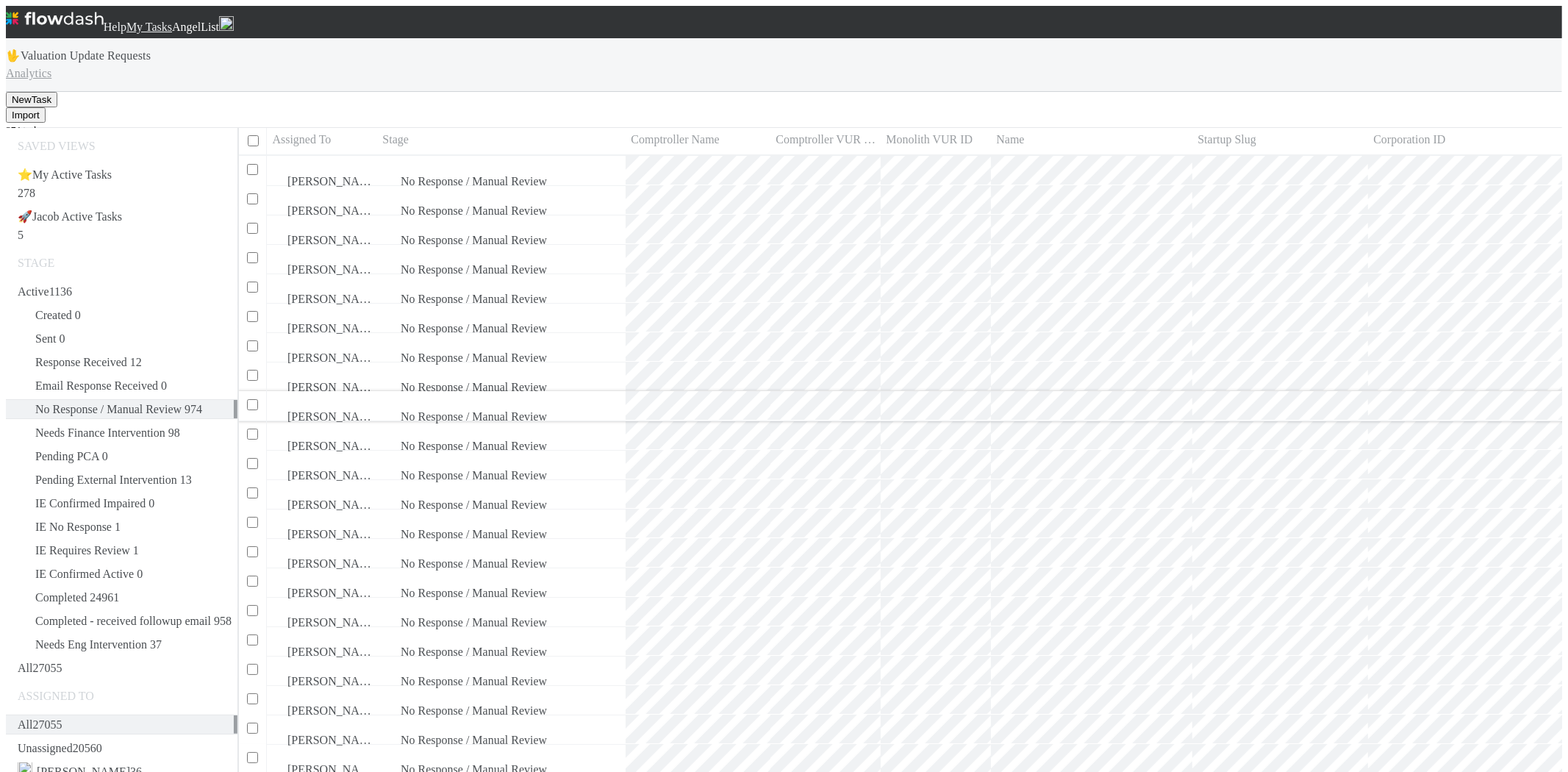
scroll to position [82, 0]
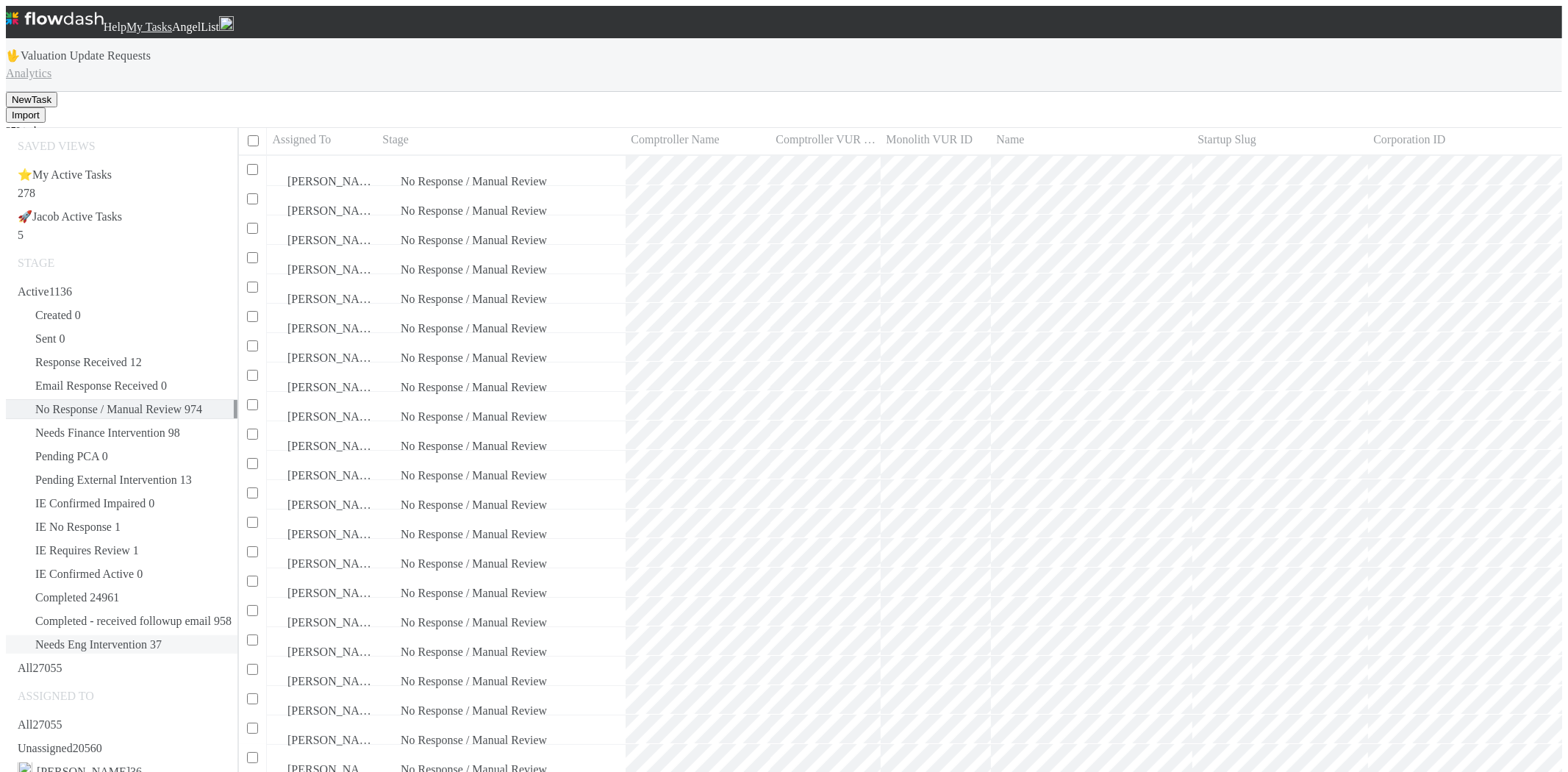
scroll to position [174, 0]
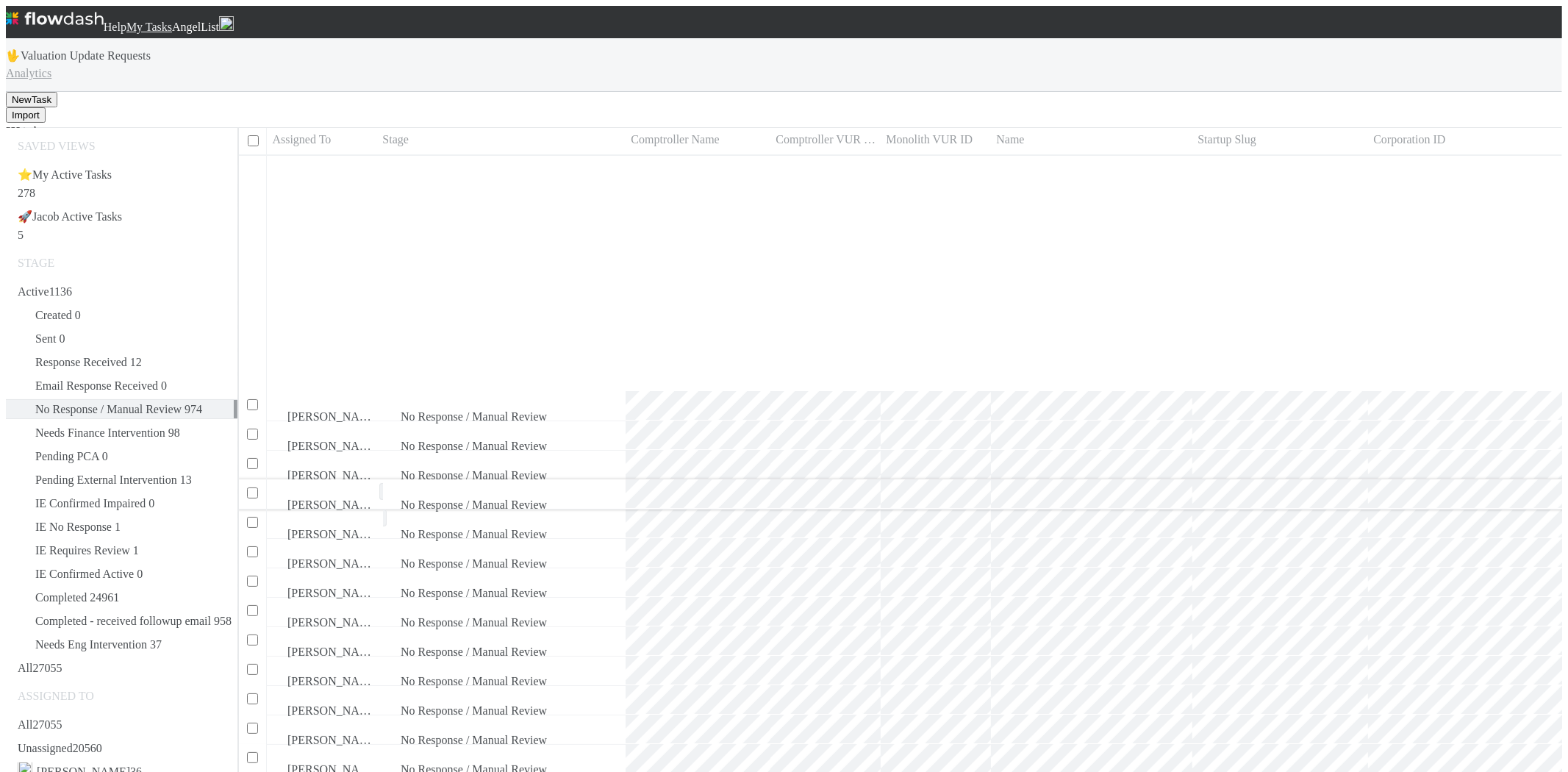
scroll to position [327, 0]
